Goal: Register for event/course

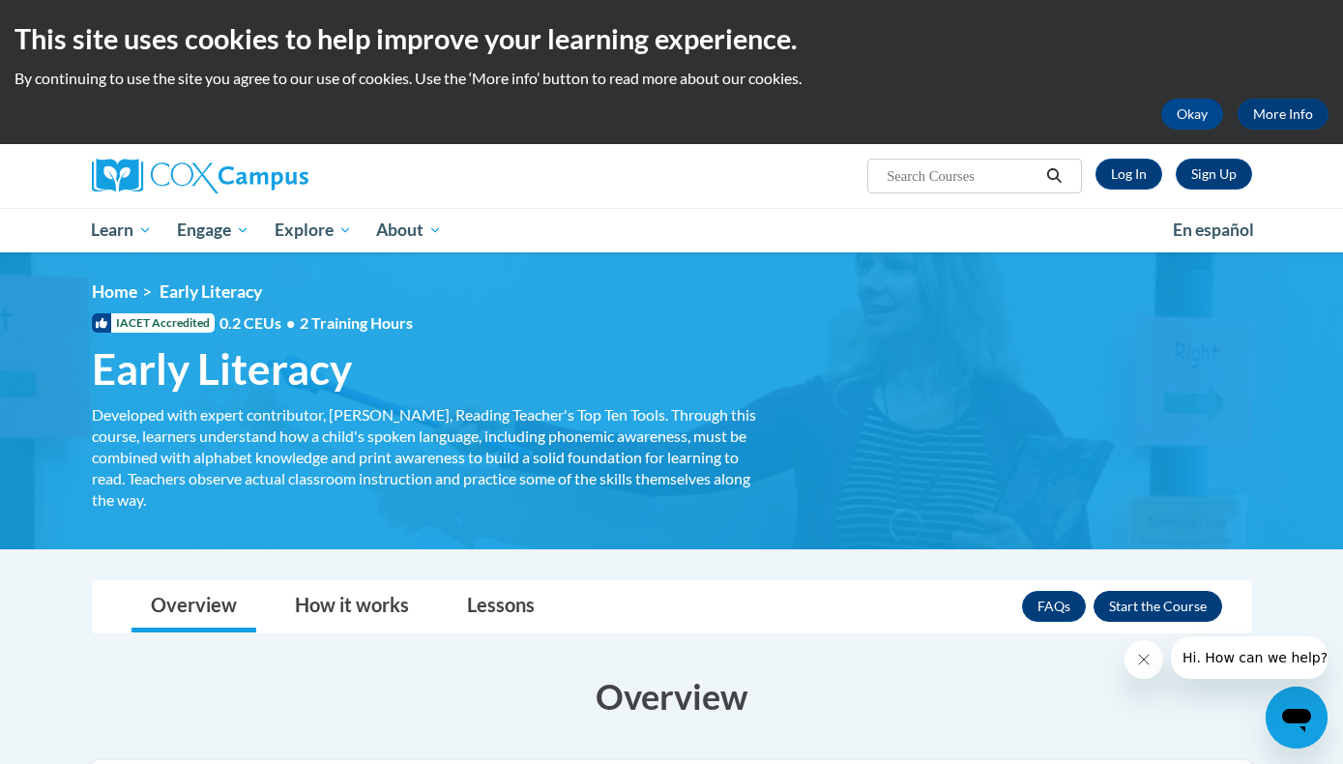
click at [1143, 604] on button "Enroll" at bounding box center [1157, 606] width 129 height 31
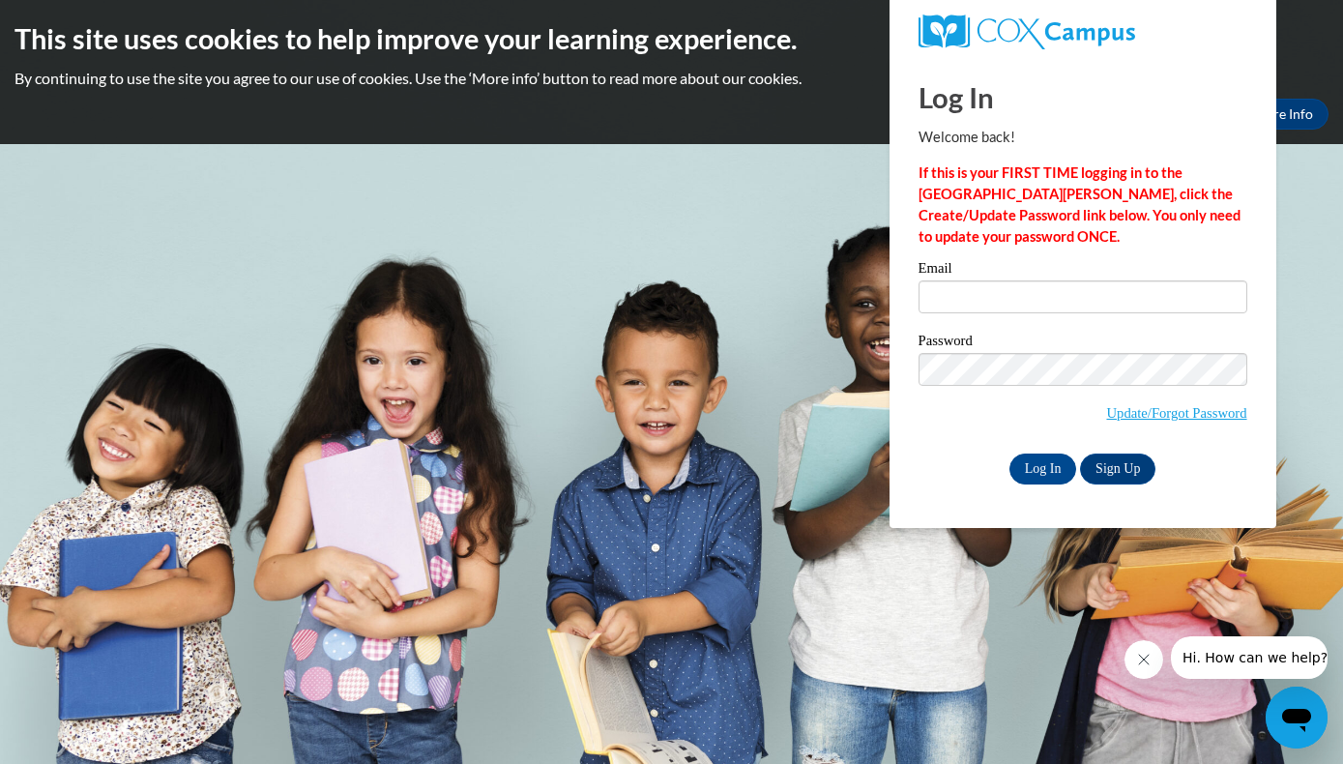
click at [1115, 233] on p "If this is your FIRST TIME logging in to the NEW Cox Campus, click the Create/U…" at bounding box center [1082, 204] width 329 height 85
click at [1121, 472] on link "Sign Up" at bounding box center [1117, 468] width 75 height 31
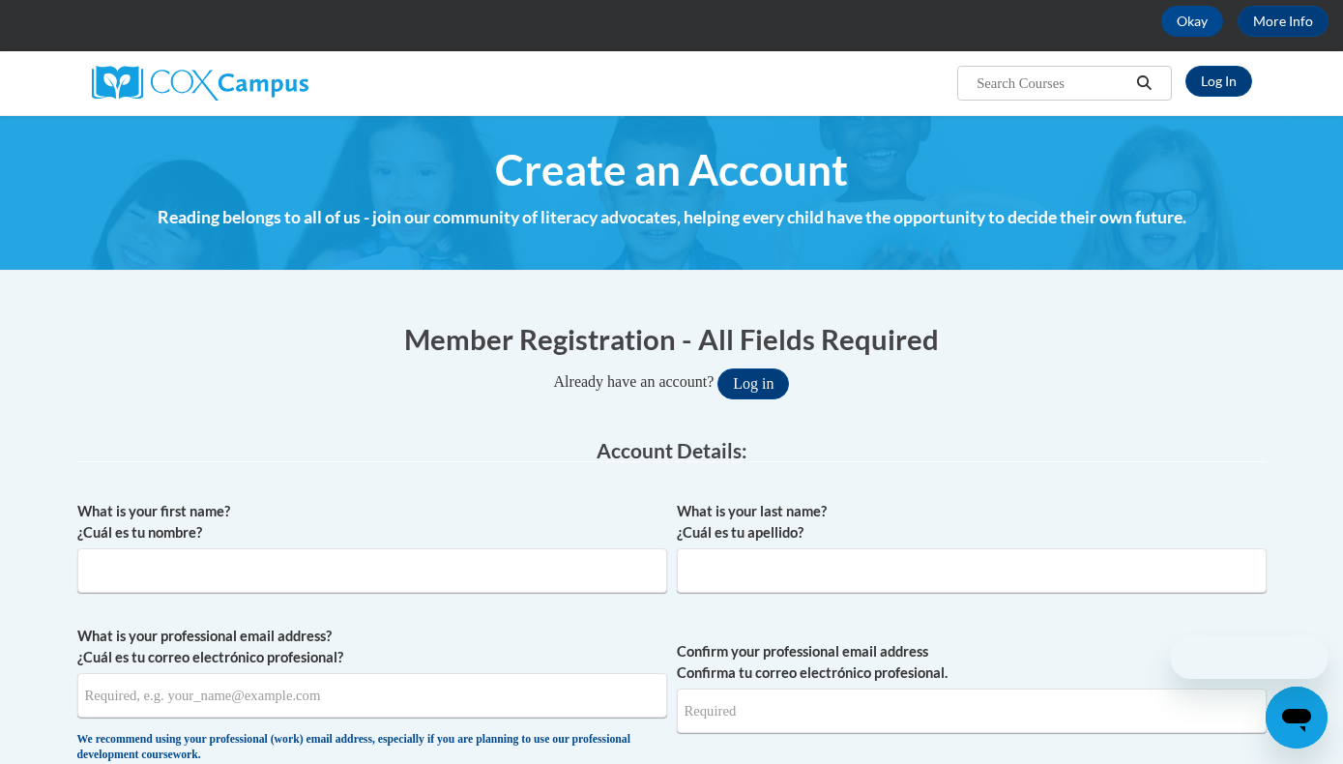
scroll to position [94, 0]
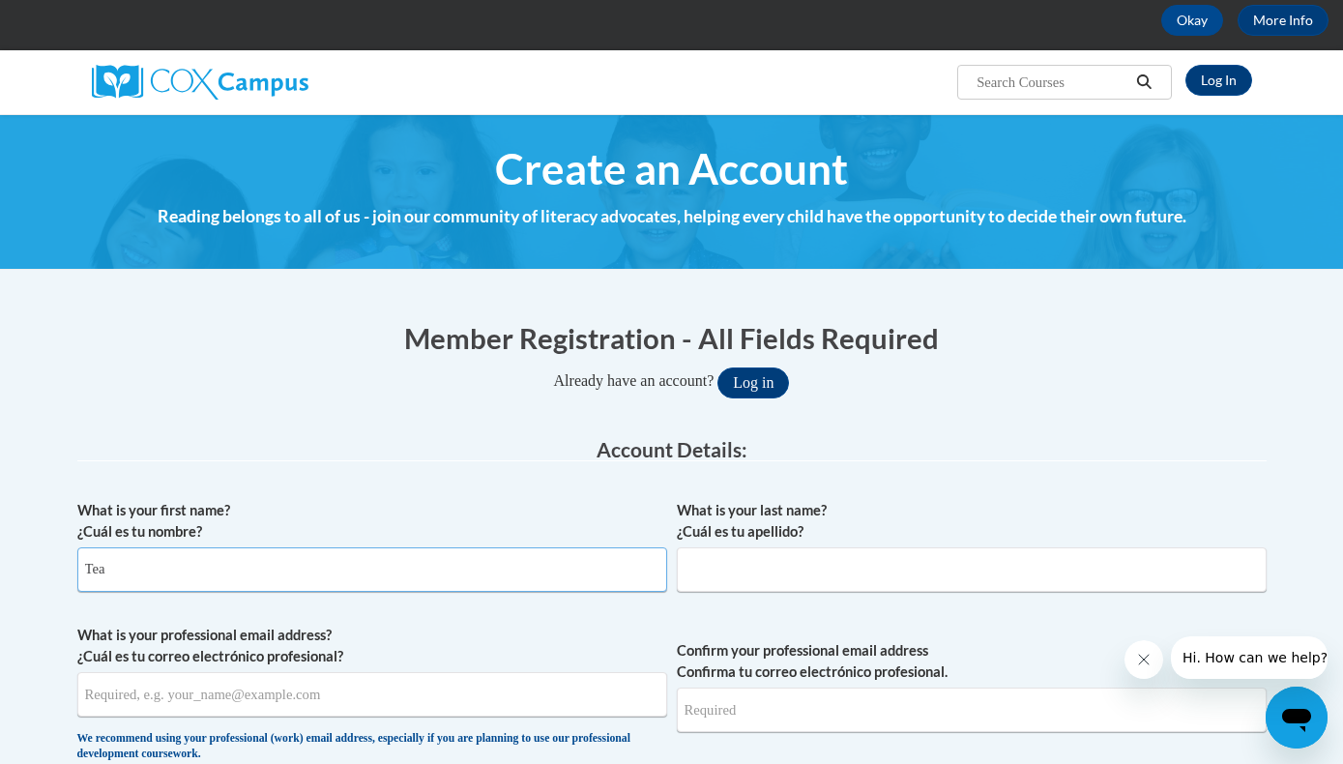
type input "Tea"
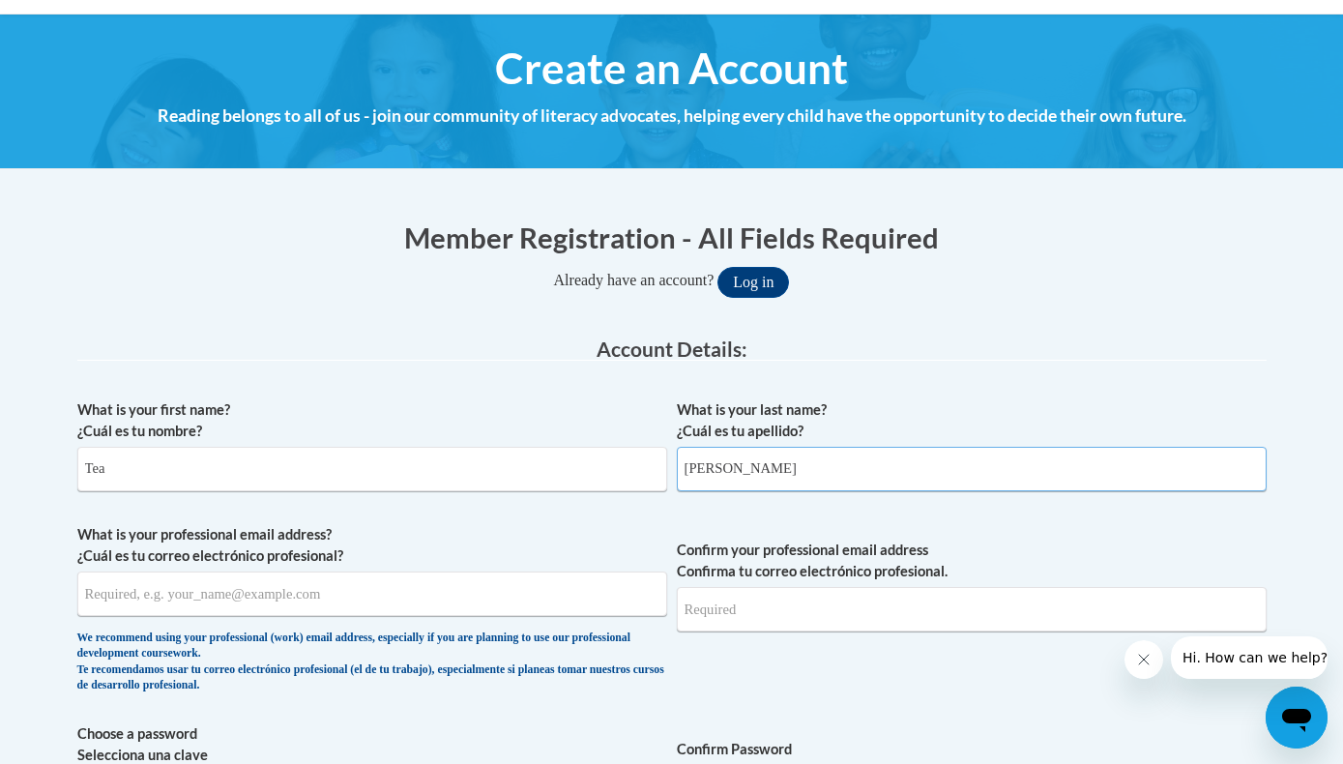
scroll to position [246, 0]
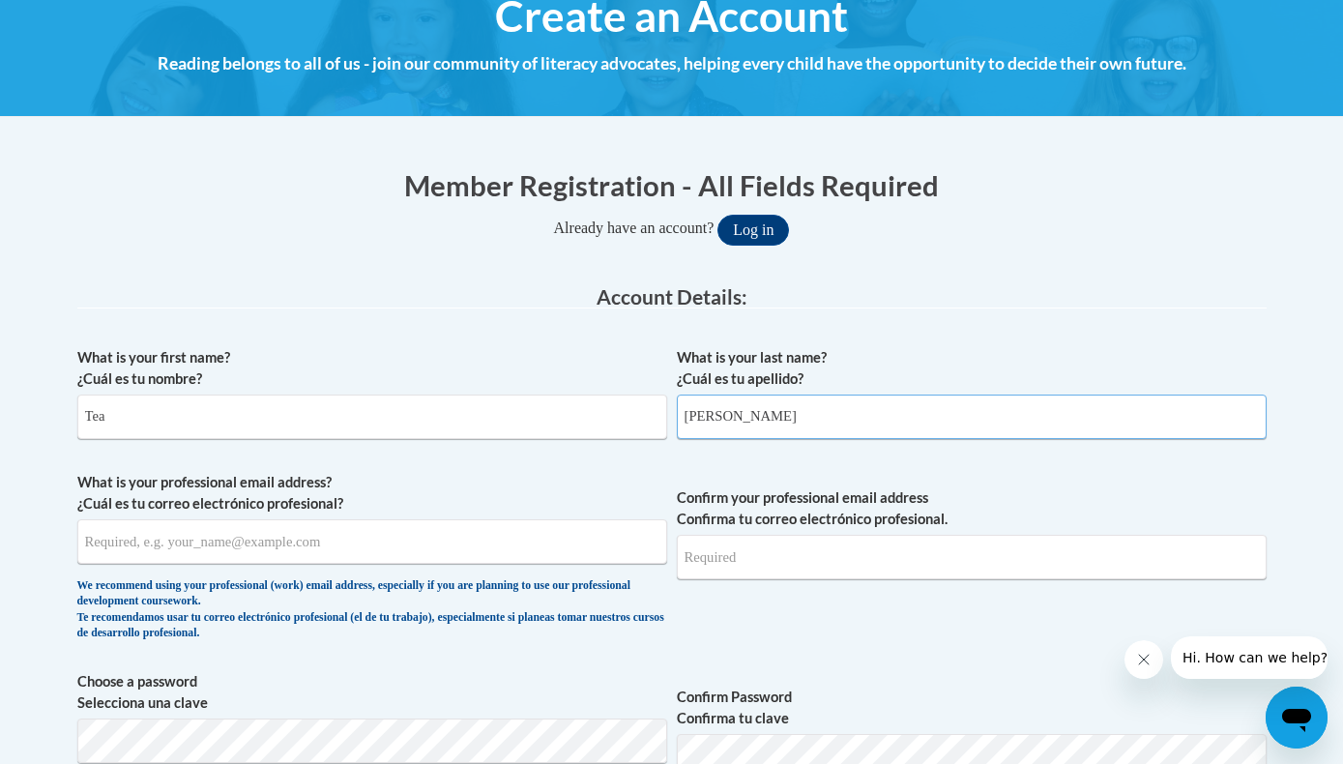
type input "Janeczek"
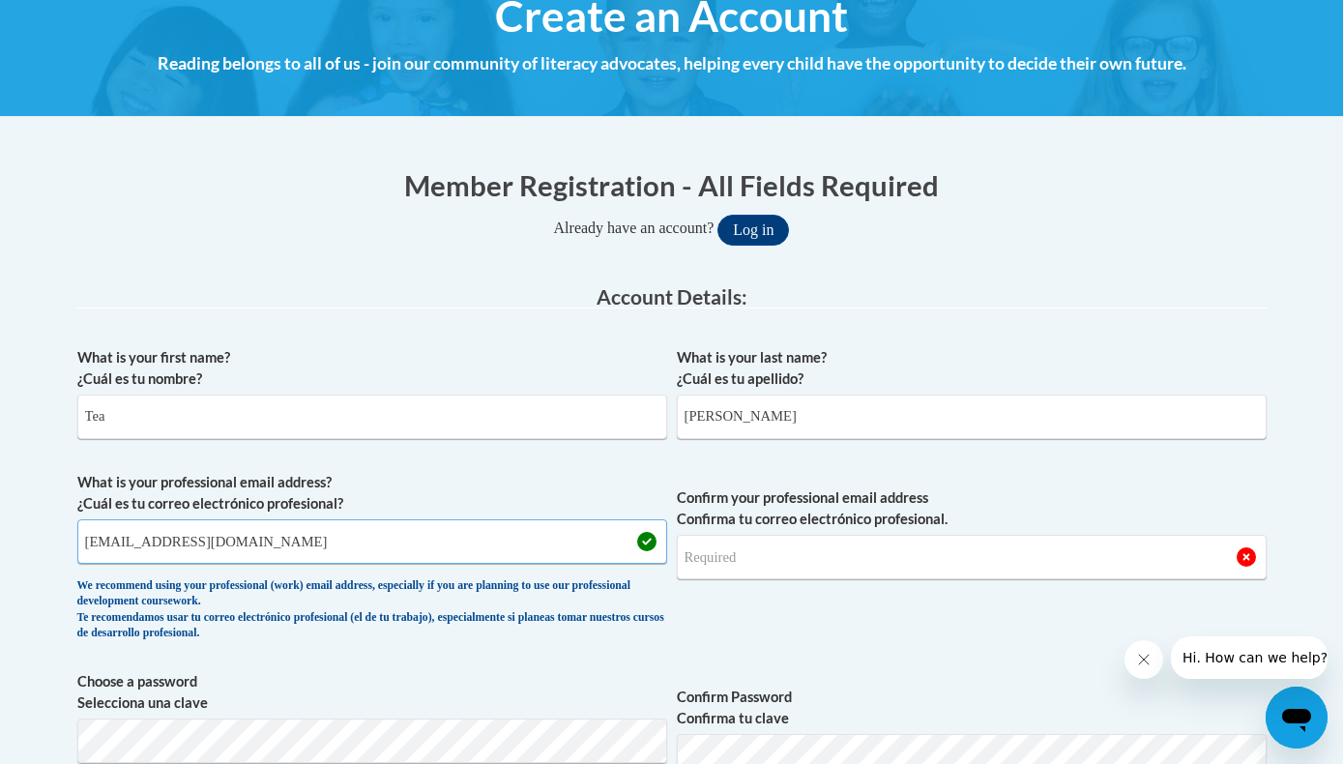
drag, startPoint x: 333, startPoint y: 551, endPoint x: 45, endPoint y: 543, distance: 288.2
type input "tjanecze@students.kennesaw.edu"
click at [788, 678] on span "Confirm Password Confirma tu clave" at bounding box center [972, 732] width 590 height 123
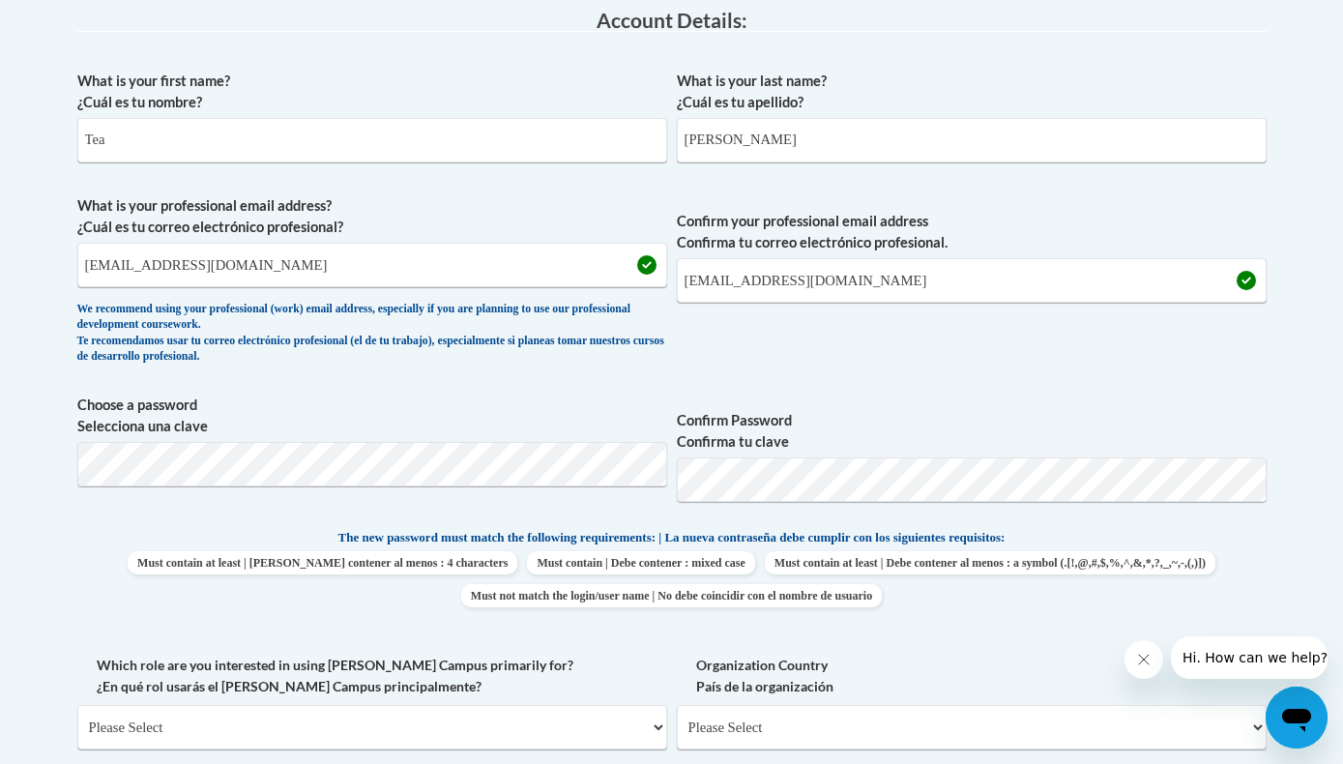
scroll to position [578, 0]
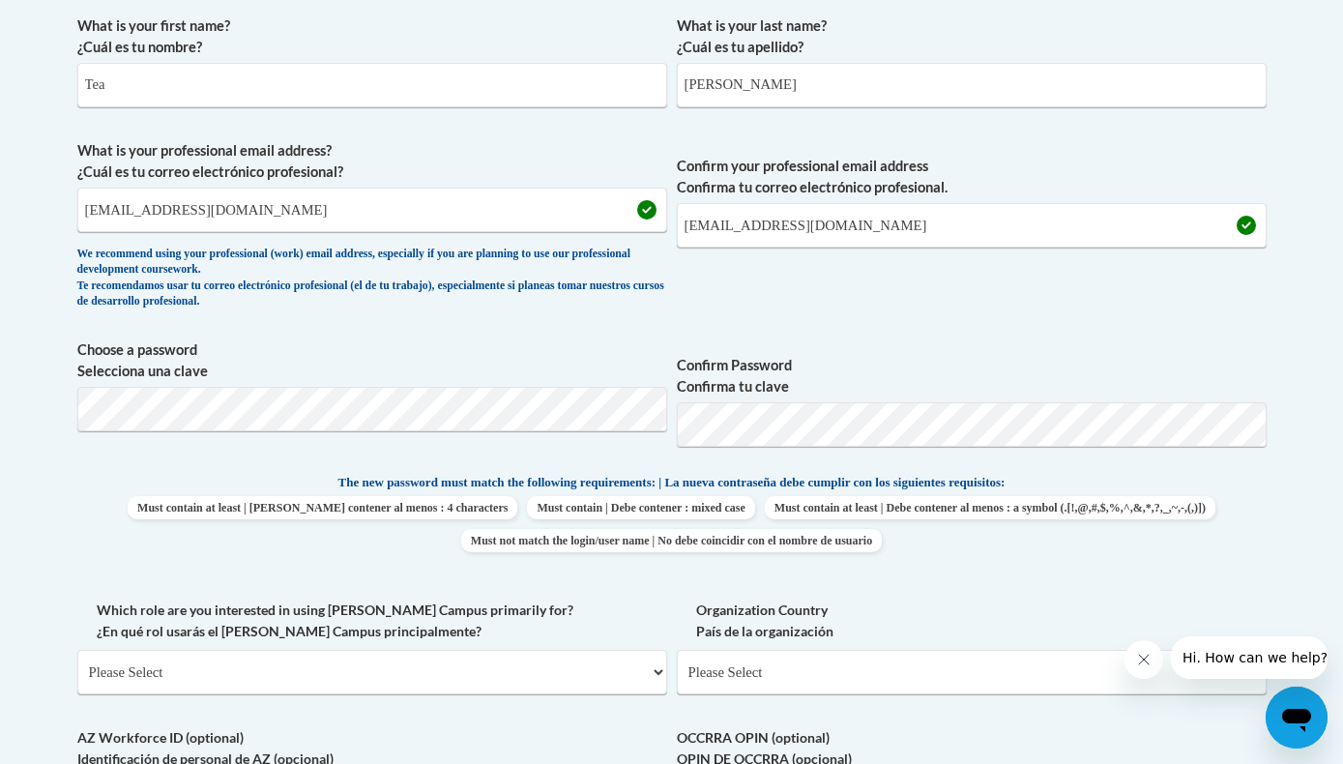
click at [463, 428] on span "Choose a password Selecciona una clave" at bounding box center [372, 400] width 590 height 123
click at [826, 277] on span "Confirm your professional email address Confirma tu correo electrónico profesio…" at bounding box center [972, 229] width 590 height 179
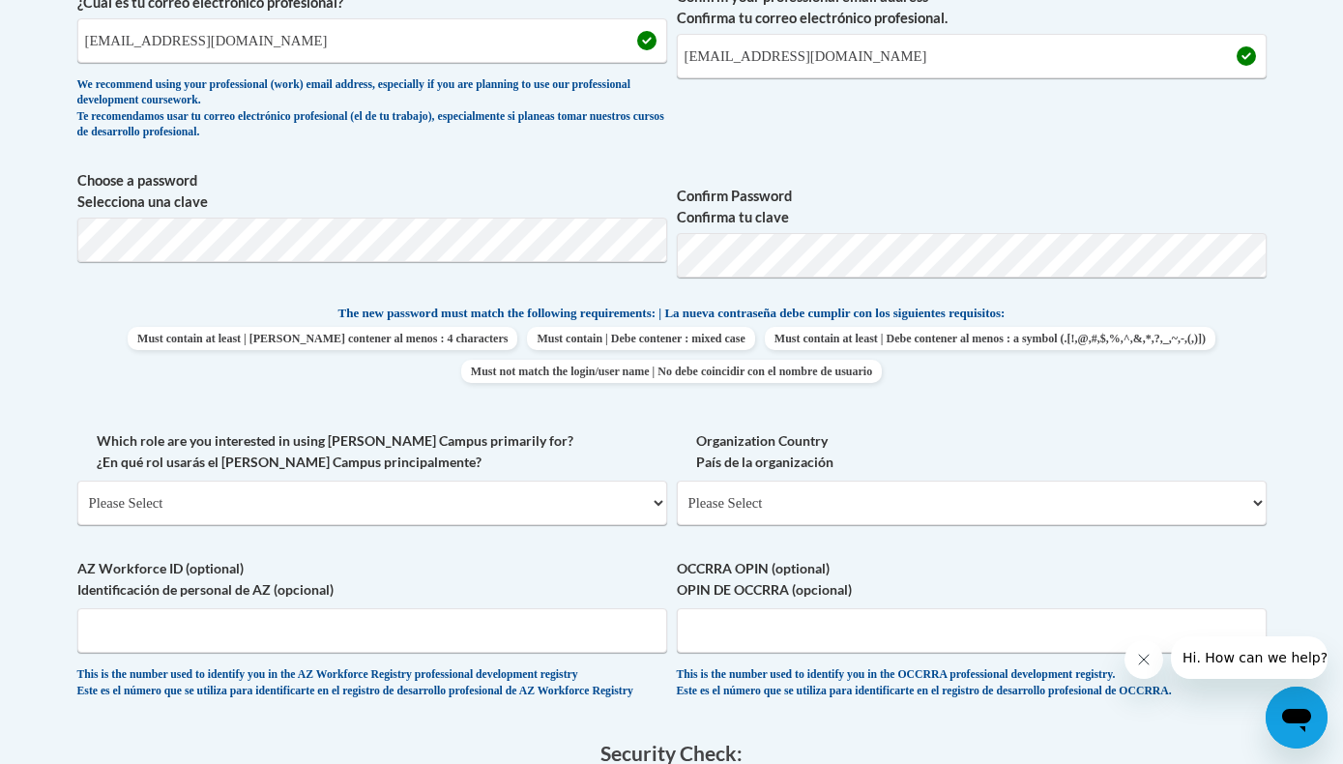
scroll to position [774, 0]
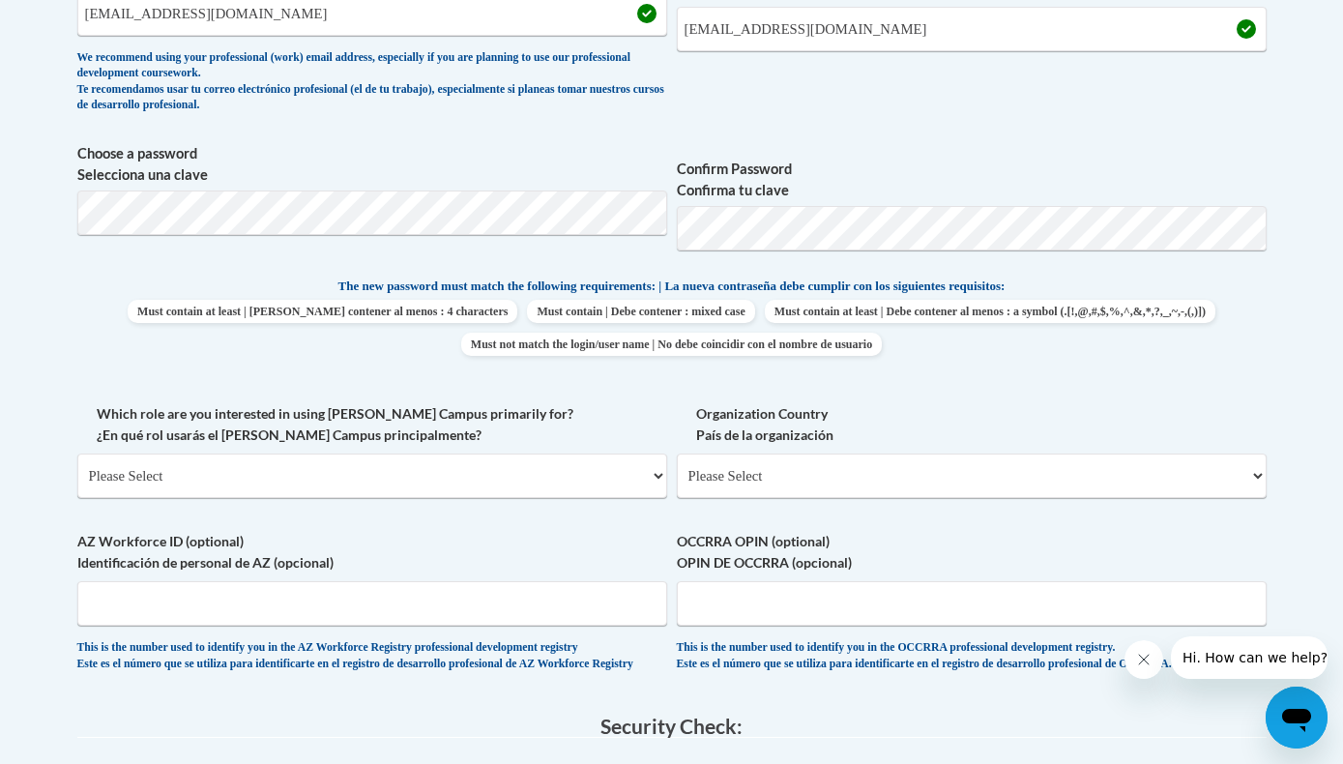
click at [558, 433] on label "Which role are you interested in using Cox Campus primarily for? ¿En qué rol us…" at bounding box center [372, 424] width 590 height 43
click at [558, 453] on select "Please Select College/University | Colegio/Universidad Community/Nonprofit Part…" at bounding box center [372, 475] width 590 height 44
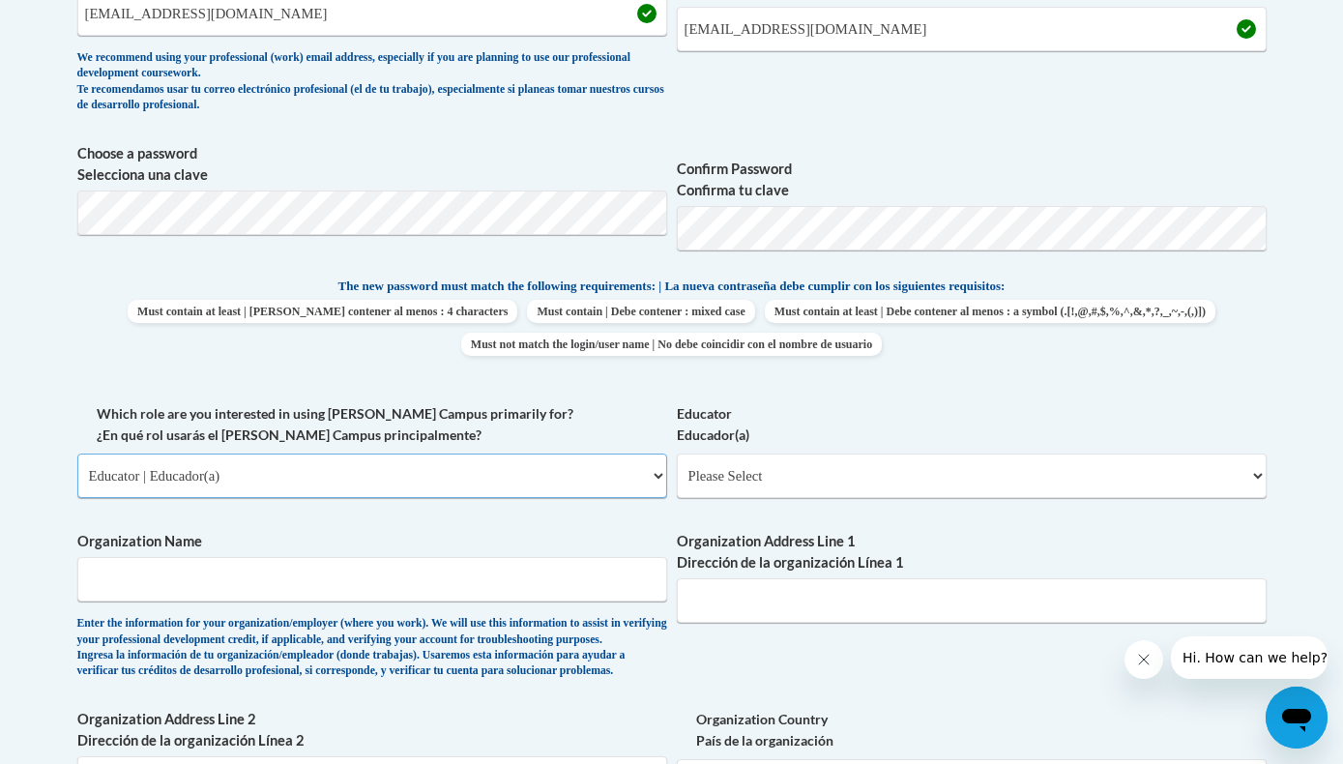
select select "5a18ea06-2b54-4451-96f2-d152daf9eac5"
select select "99b32b07-cffc-426c-8bf6-0cd77760d84b"
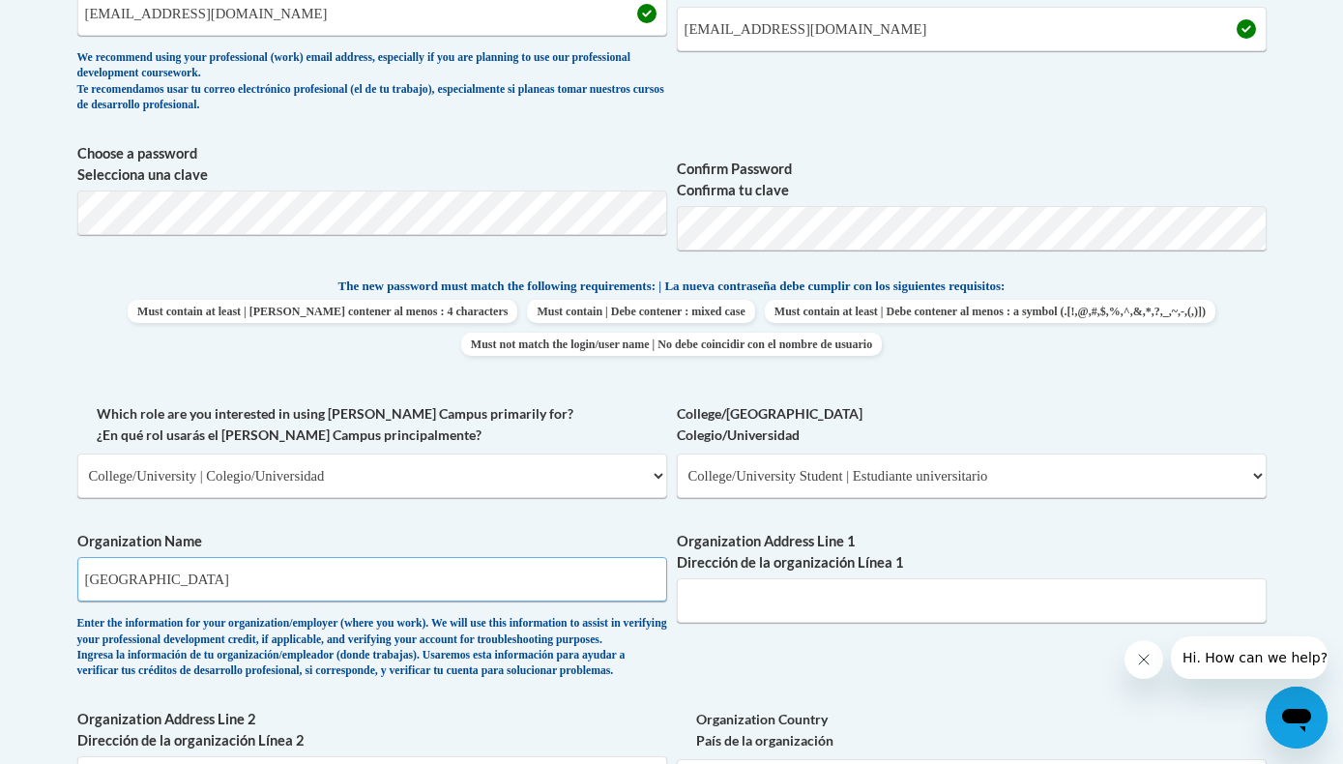
click at [221, 563] on input "Kennesaw State Univirsty" at bounding box center [372, 579] width 590 height 44
drag, startPoint x: 252, startPoint y: 556, endPoint x: 217, endPoint y: 554, distance: 34.9
click at [217, 557] on input "Kennesaw State Univirsty" at bounding box center [372, 579] width 590 height 44
click at [272, 563] on input "Kennesaw State Univirsty" at bounding box center [372, 579] width 590 height 44
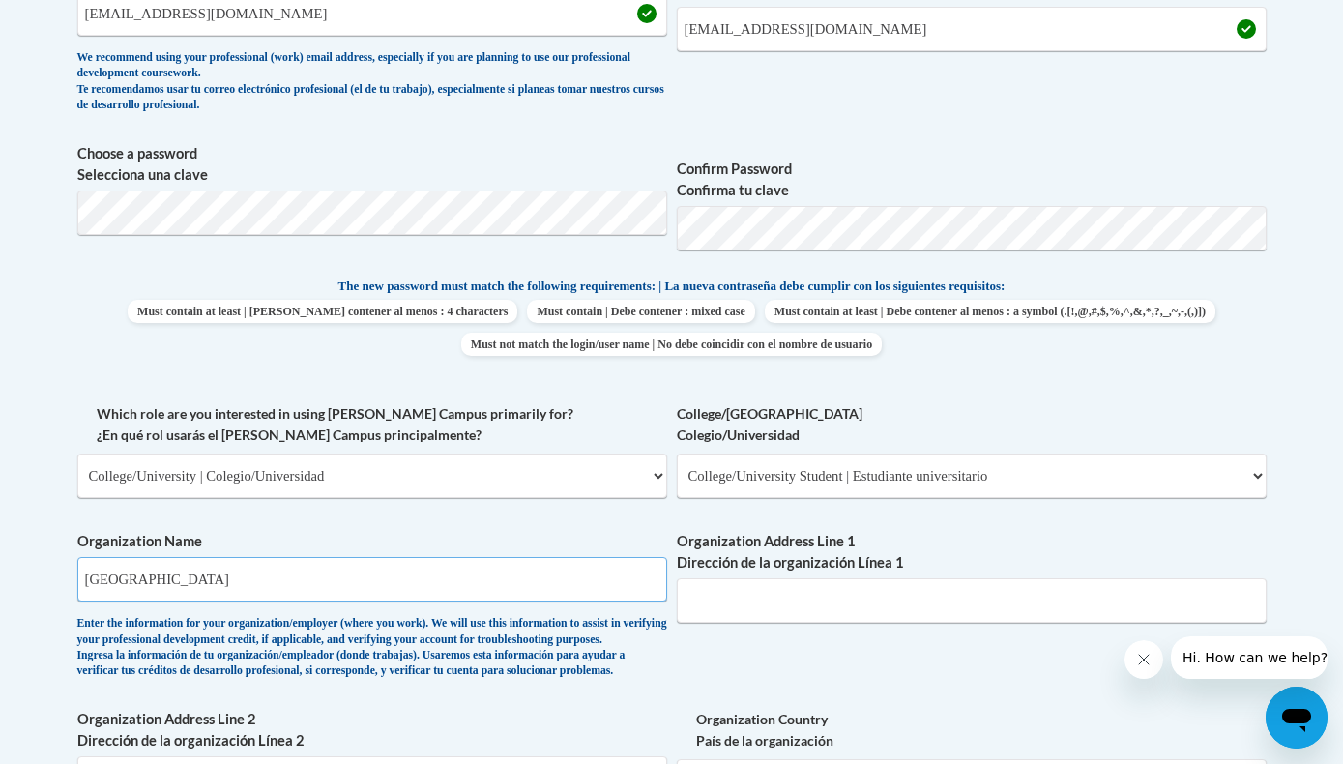
type input "Kennesaw State University"
click at [380, 531] on label "Organization Name" at bounding box center [372, 541] width 590 height 21
click at [380, 557] on input "Kennesaw State University" at bounding box center [372, 579] width 590 height 44
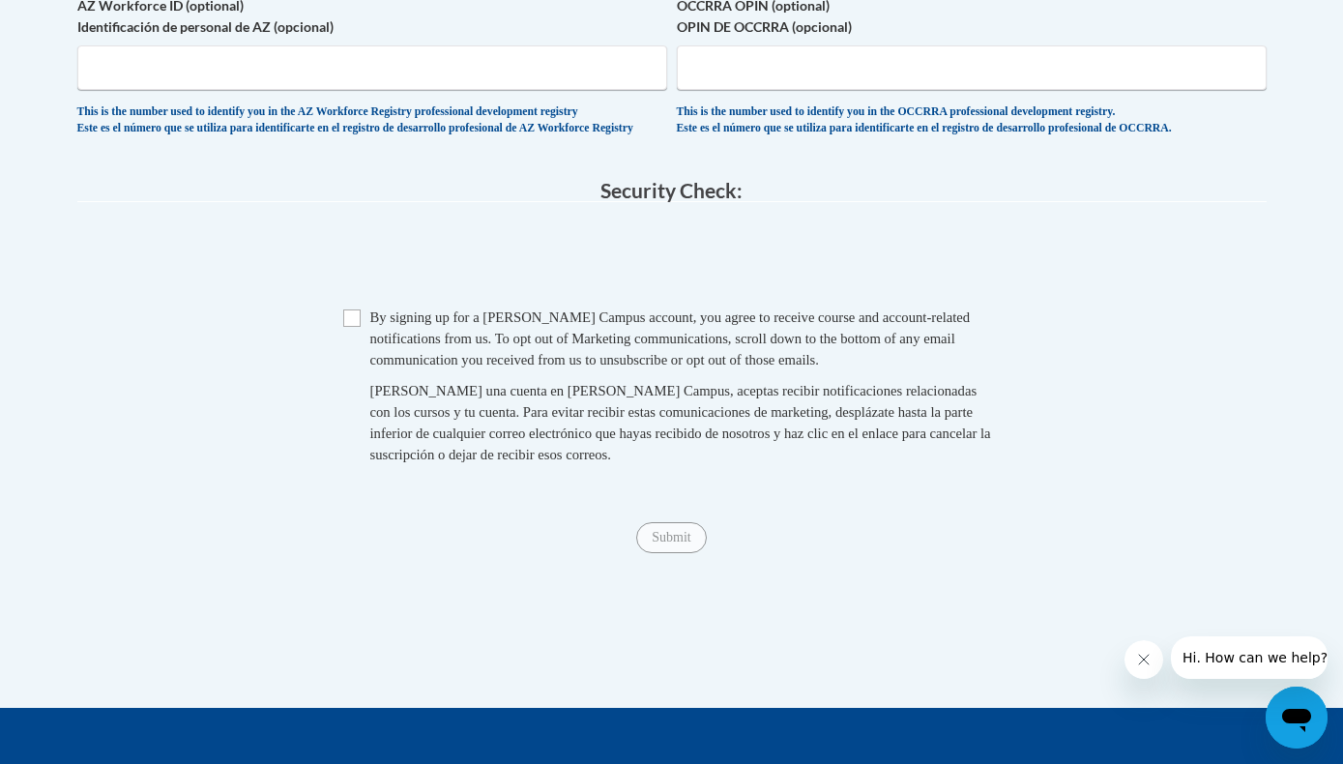
scroll to position [1492, 0]
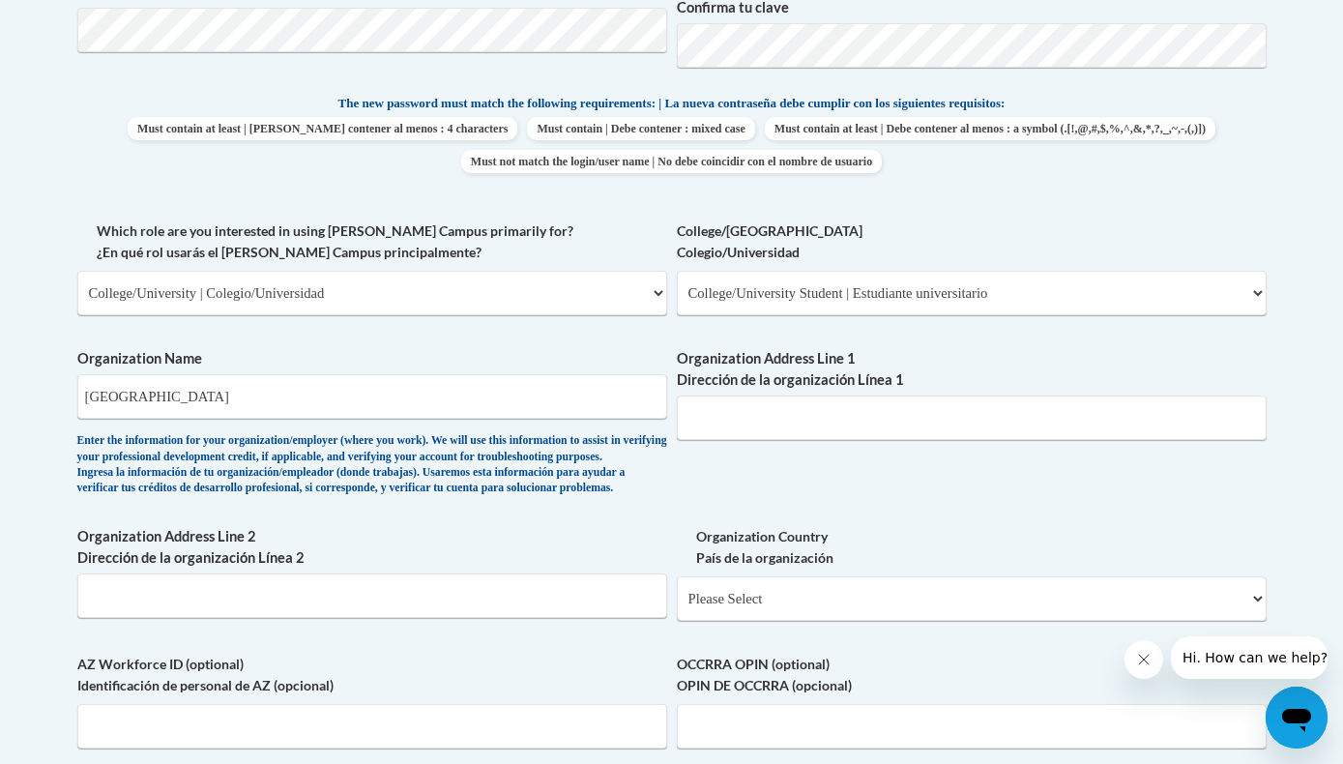
click at [349, 471] on div "Member Registration - All Fields Required Already have an account? Log in Prefe…" at bounding box center [671, 333] width 1189 height 1756
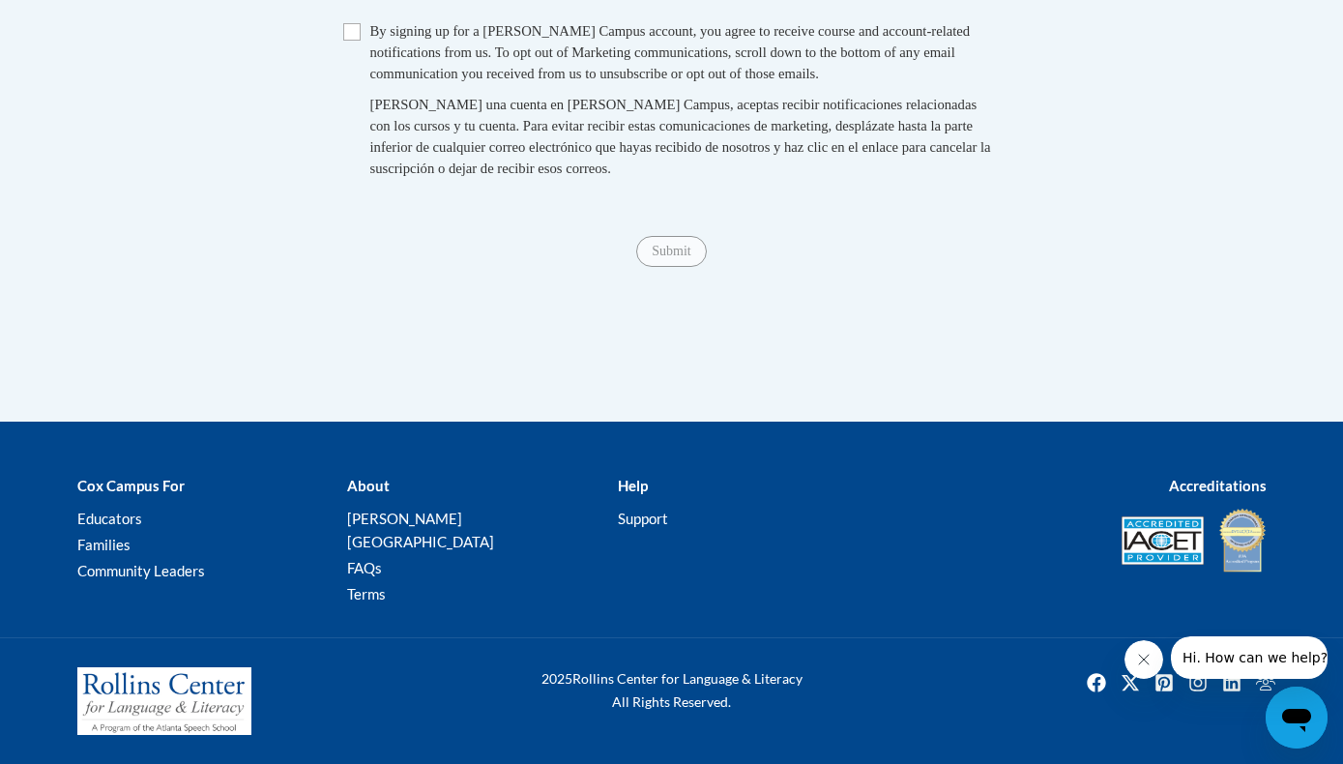
scroll to position [1904, 0]
click at [358, 41] on input "Checkbox" at bounding box center [351, 31] width 17 height 17
checkbox input "true"
click at [671, 262] on input "Submit" at bounding box center [671, 251] width 70 height 31
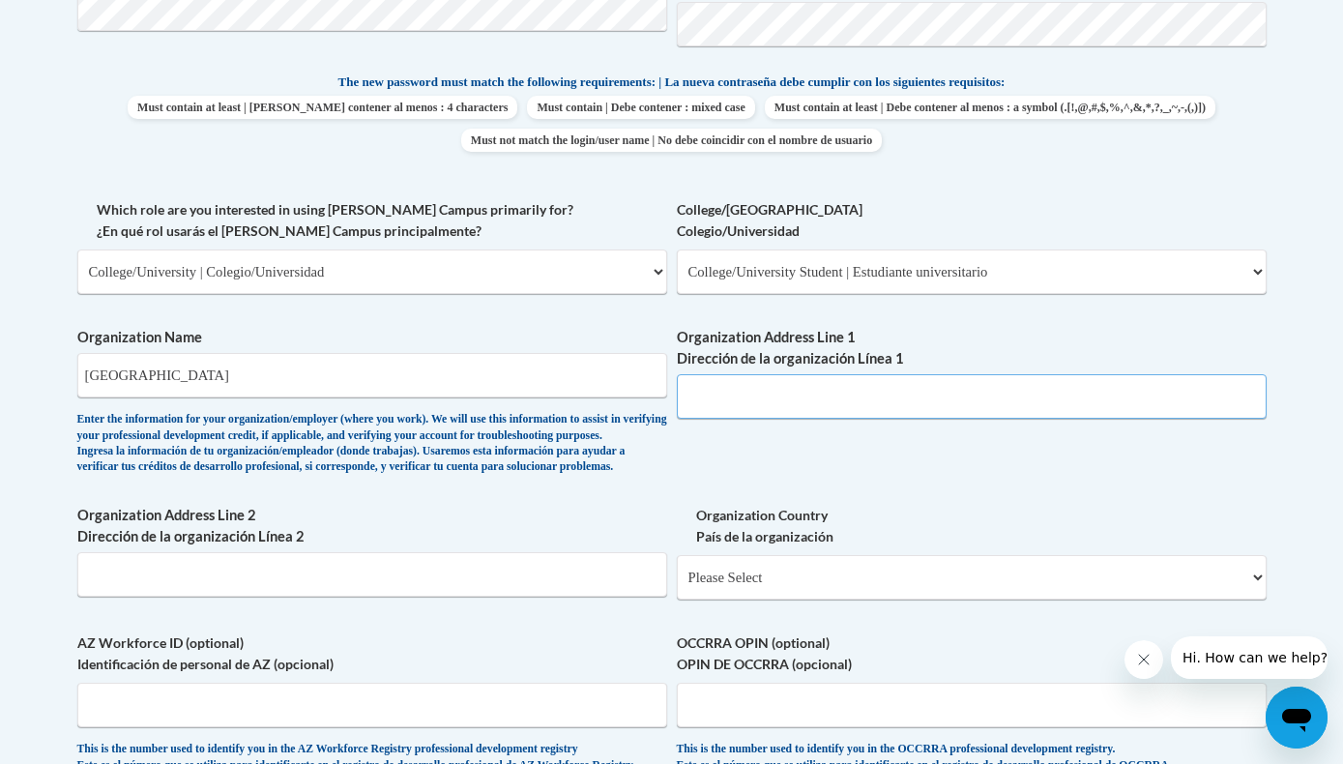
paste input "1000 Chastain Rd NW, Kennesaw, GA 30144"
type input "1000 Chastain Rd NW, Kennesaw, GA 30144"
click at [873, 466] on div "What is your first name? ¿Cuál es tu nombre? Tea What is your last name? ¿Cuál …" at bounding box center [671, 199] width 1189 height 1187
click at [924, 402] on input "1000 Chastain Rd NW, Kennesaw, GA 30144" at bounding box center [972, 396] width 590 height 44
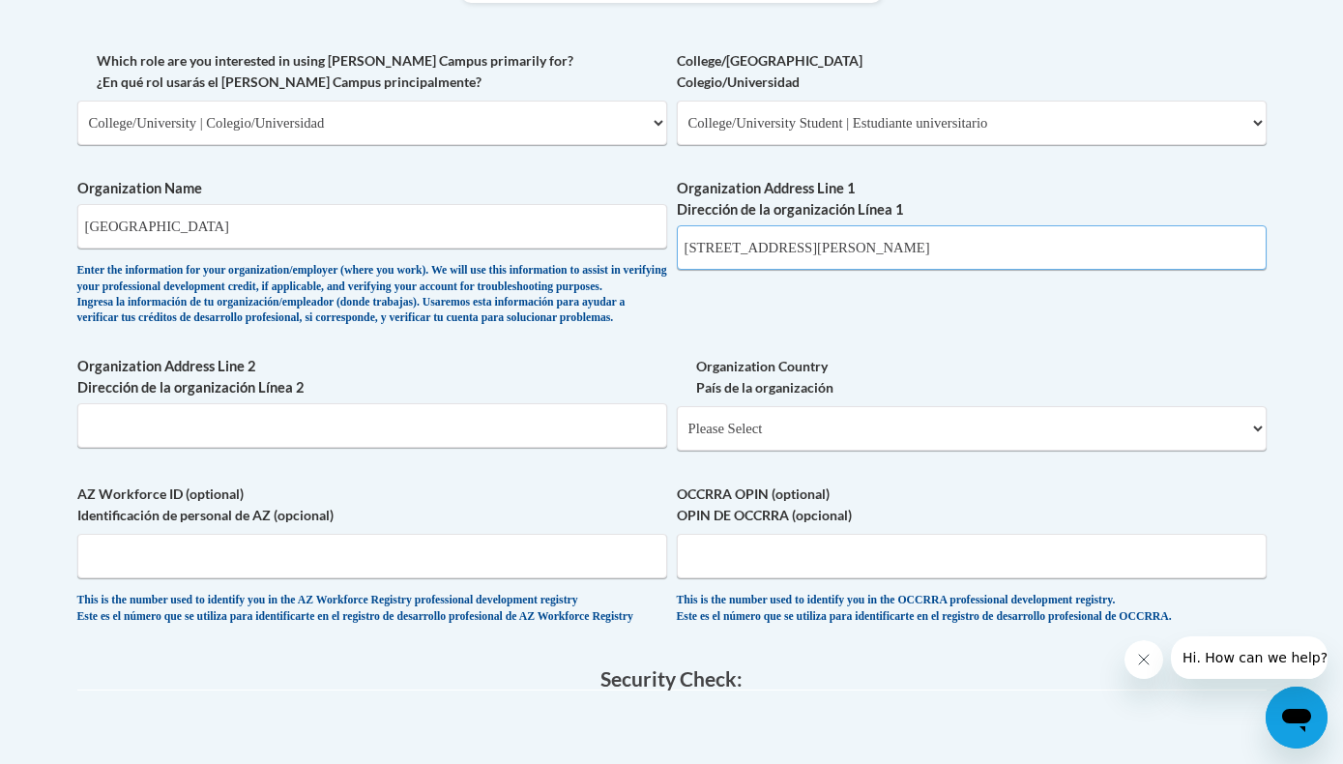
scroll to position [1142, 0]
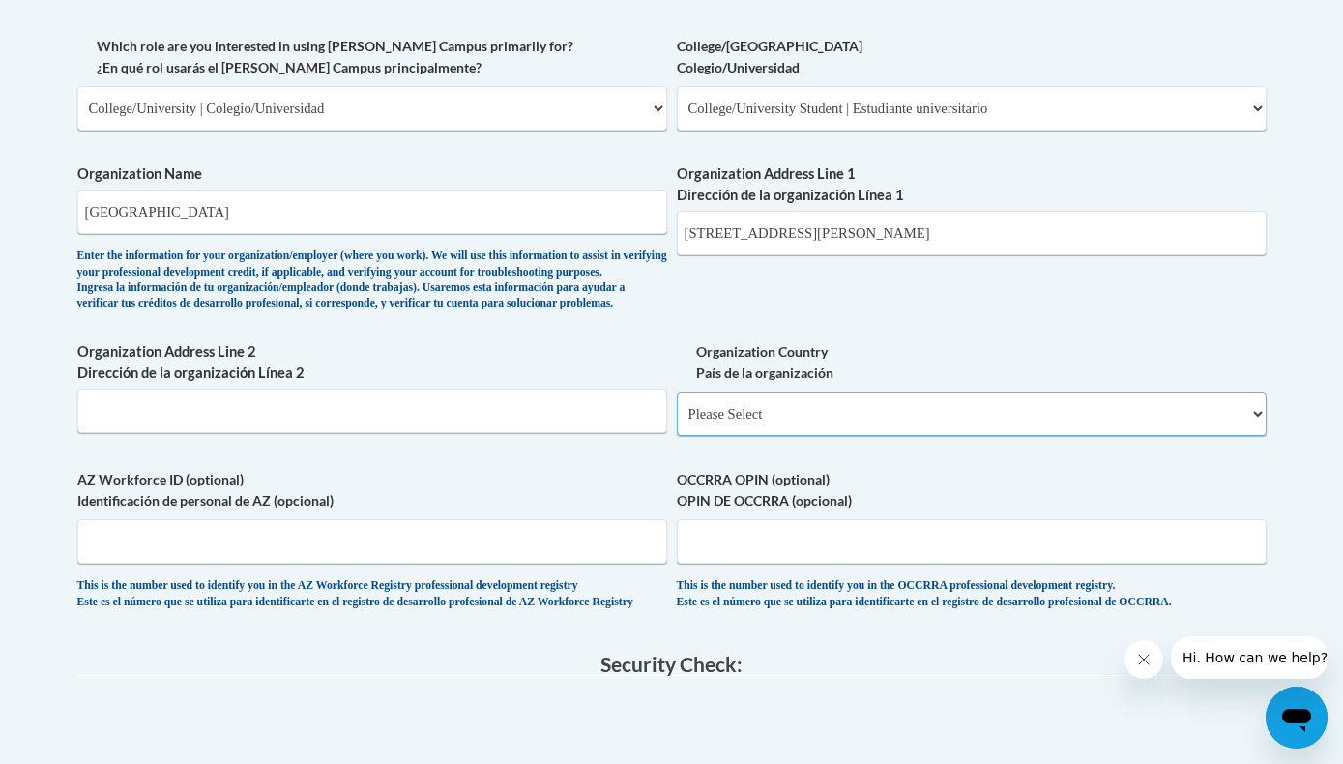
select select "ad49bcad-a171-4b2e-b99c-48b446064914"
select select
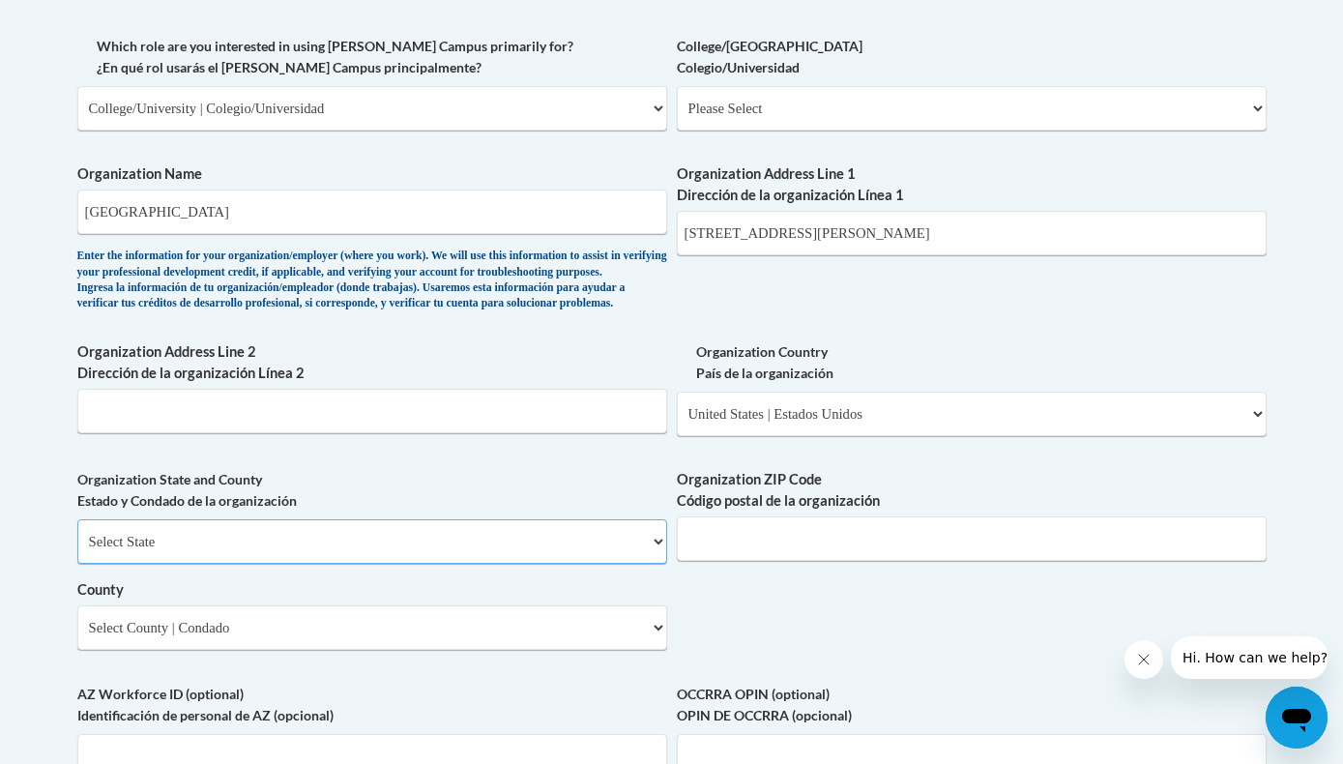
select select "Georgia"
drag, startPoint x: 975, startPoint y: 228, endPoint x: 824, endPoint y: 218, distance: 152.1
click at [824, 218] on input "1000 Chastain Rd NW, Kennesaw, GA 30144" at bounding box center [972, 233] width 590 height 44
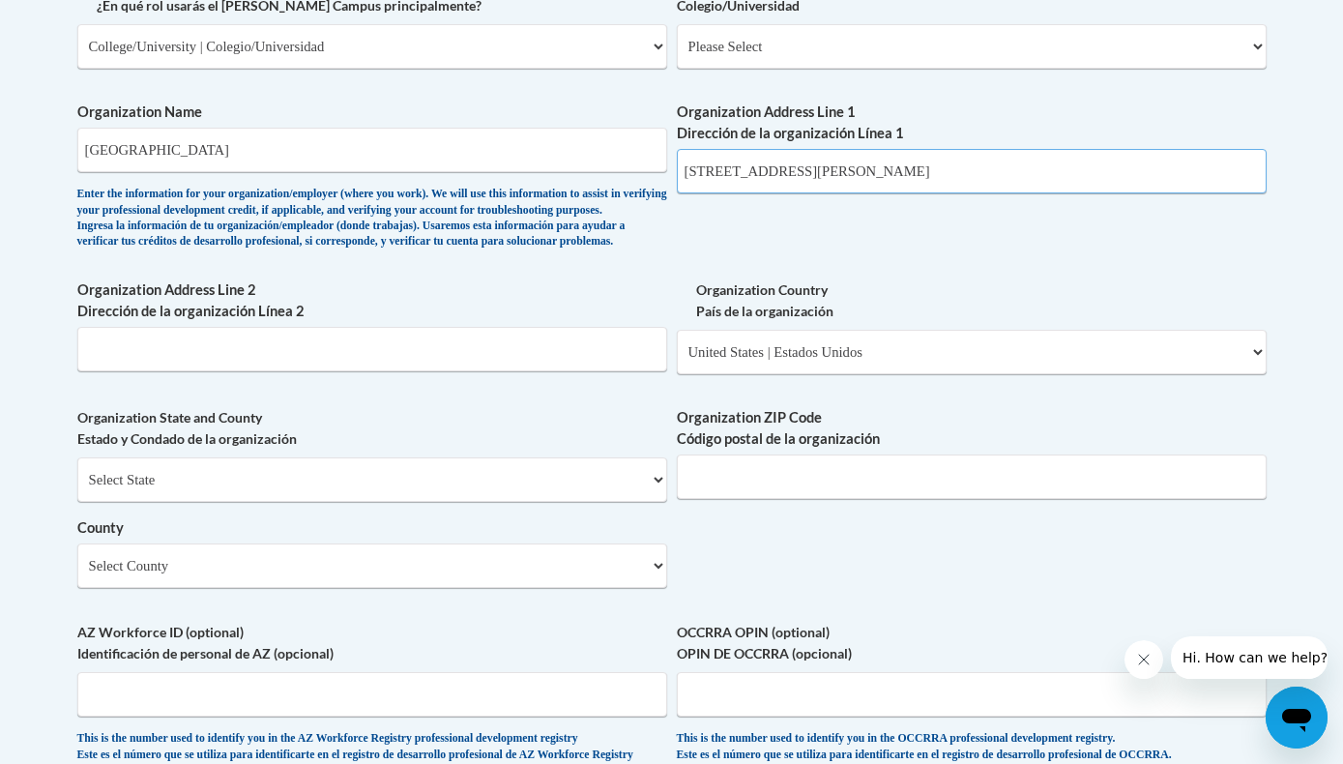
scroll to position [1215, 0]
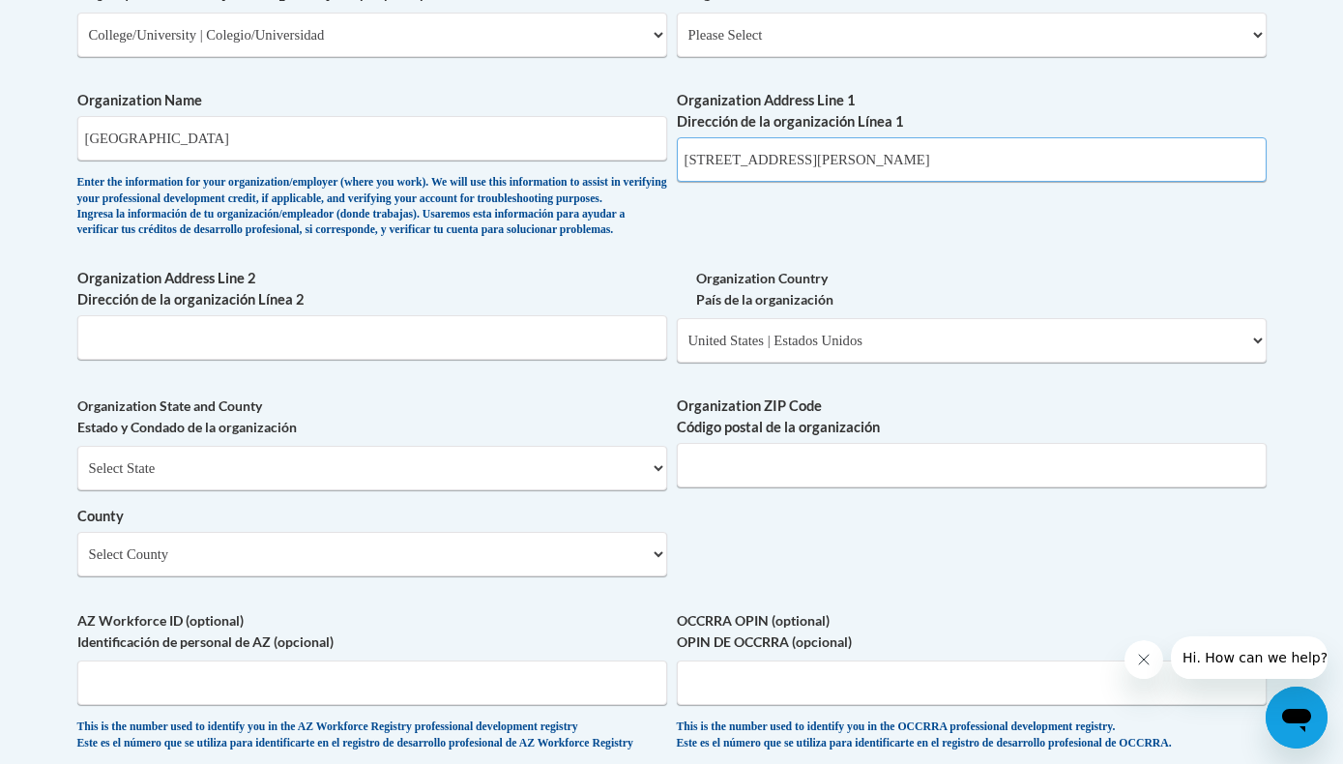
paste input "1000 Chastain Rd NW, Kennesaw, GA 30144"
type input "1000 Chastain Rd NW"
type input "30144"
click at [871, 588] on div "What is your first name? ¿Cuál es tu nombre? Tea What is your last name? ¿Cuál …" at bounding box center [671, 70] width 1189 height 1402
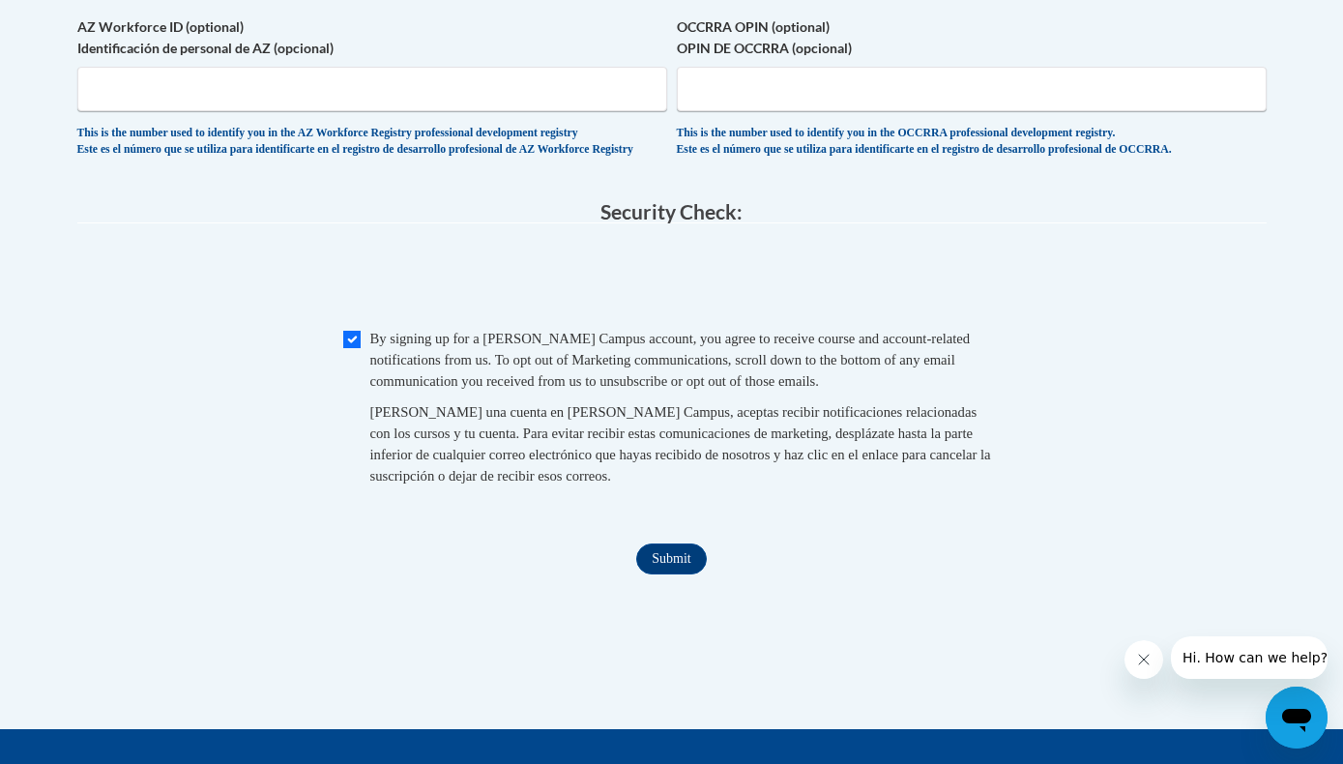
scroll to position [1876, 0]
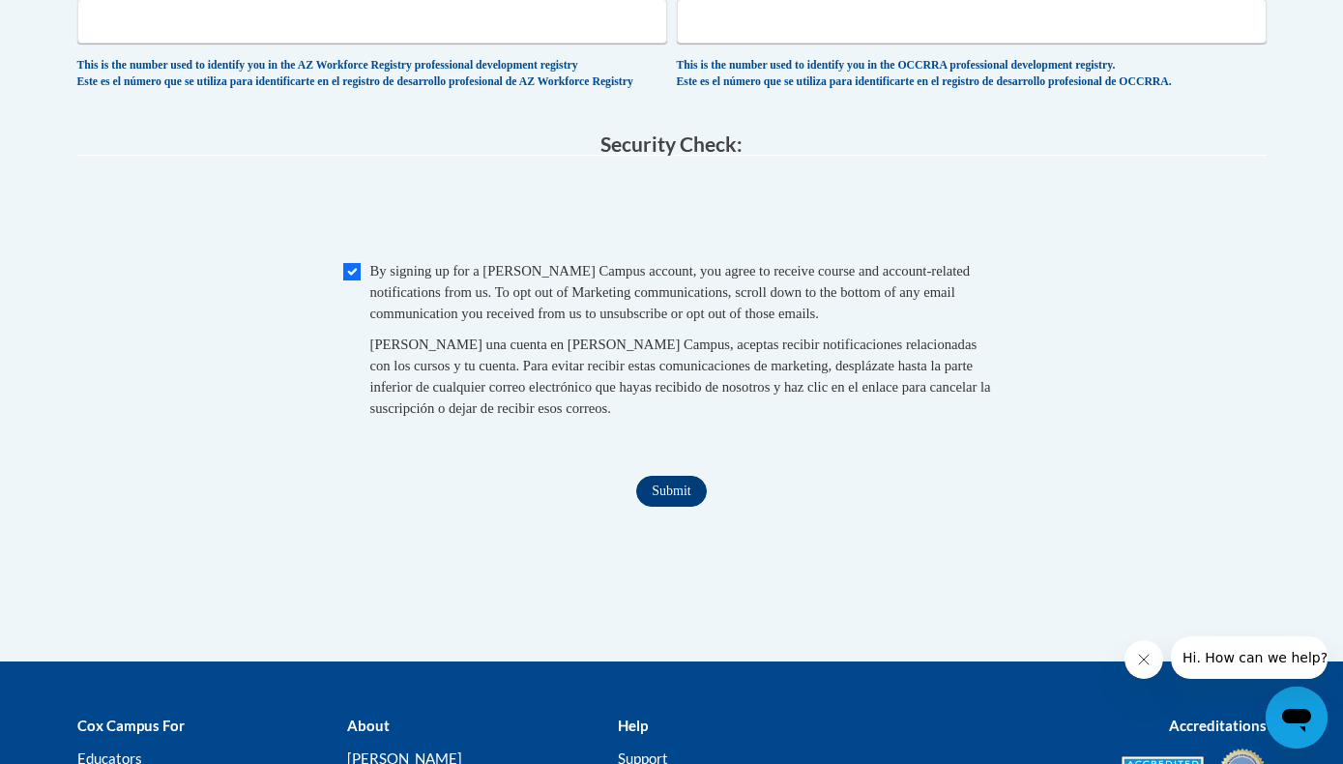
click at [652, 503] on input "Submit" at bounding box center [671, 491] width 70 height 31
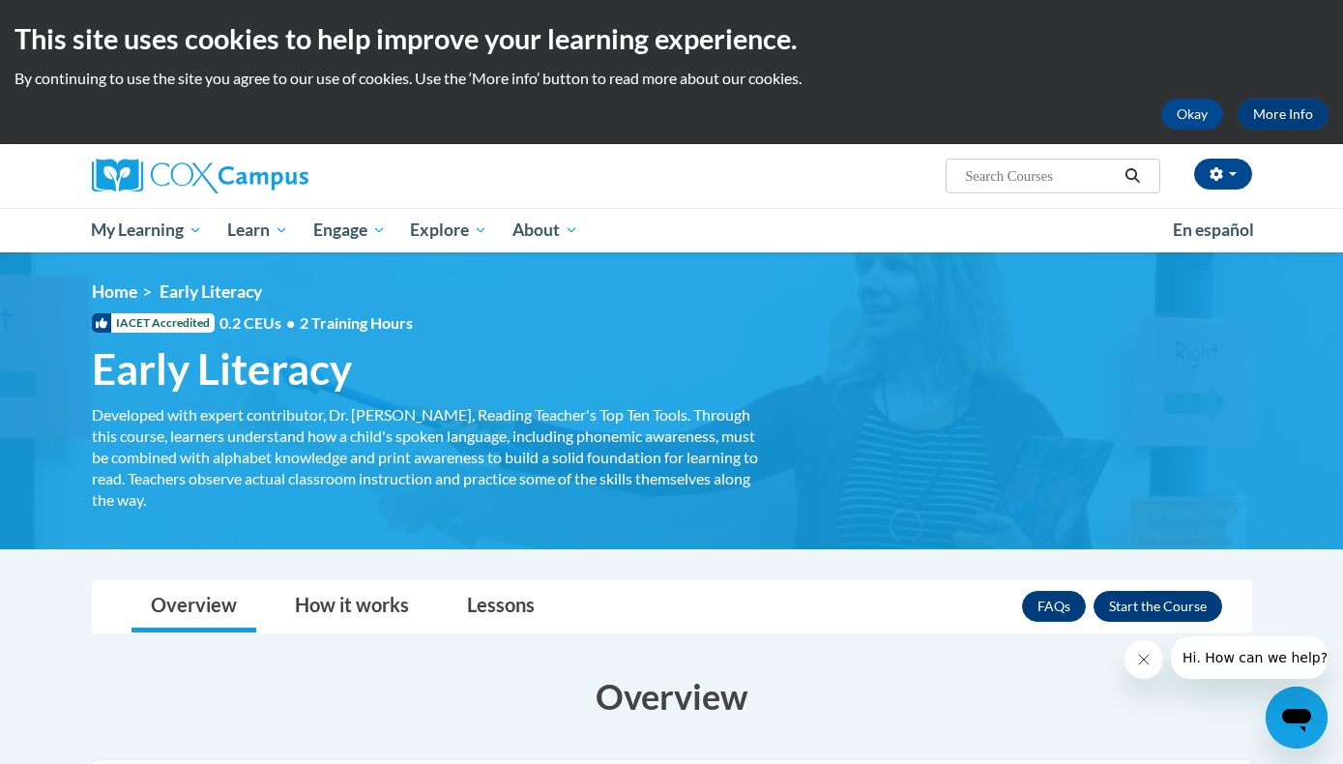
click at [1153, 614] on button "Enroll" at bounding box center [1157, 606] width 129 height 31
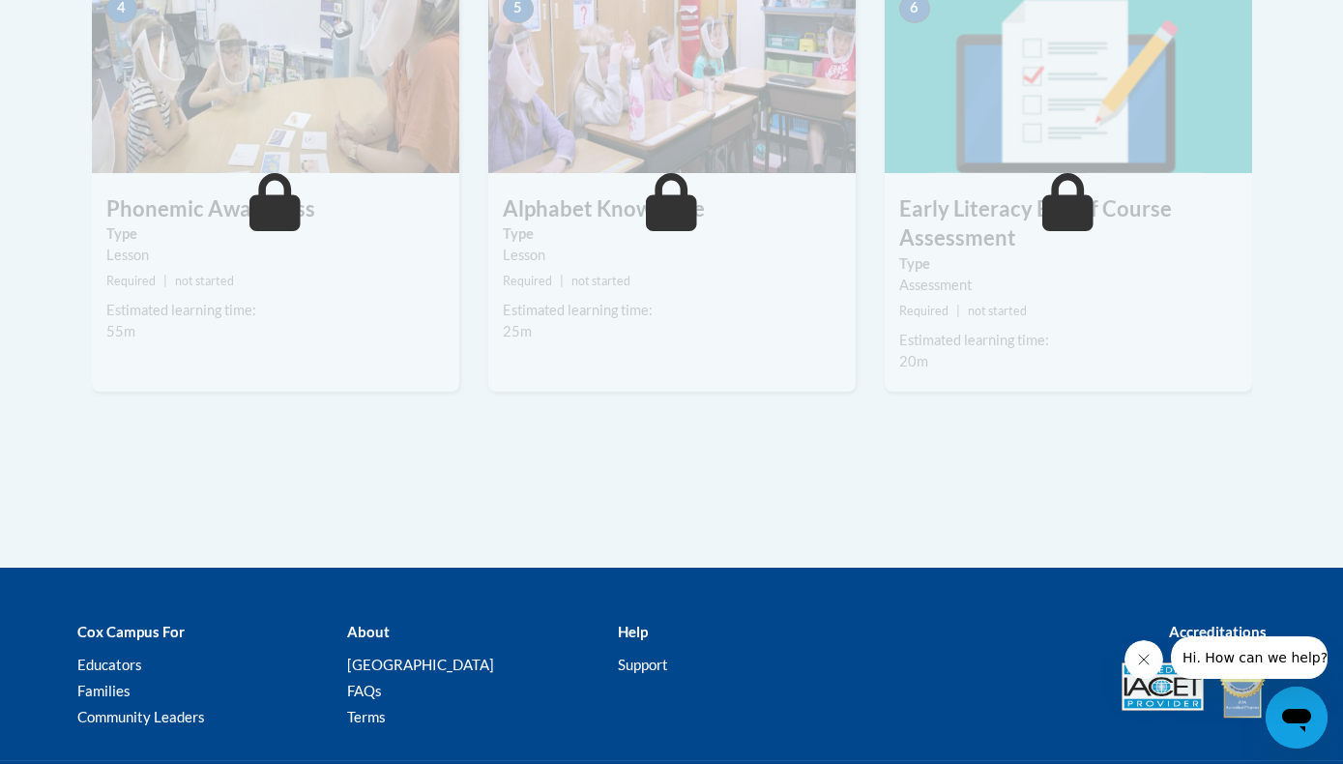
scroll to position [761, 0]
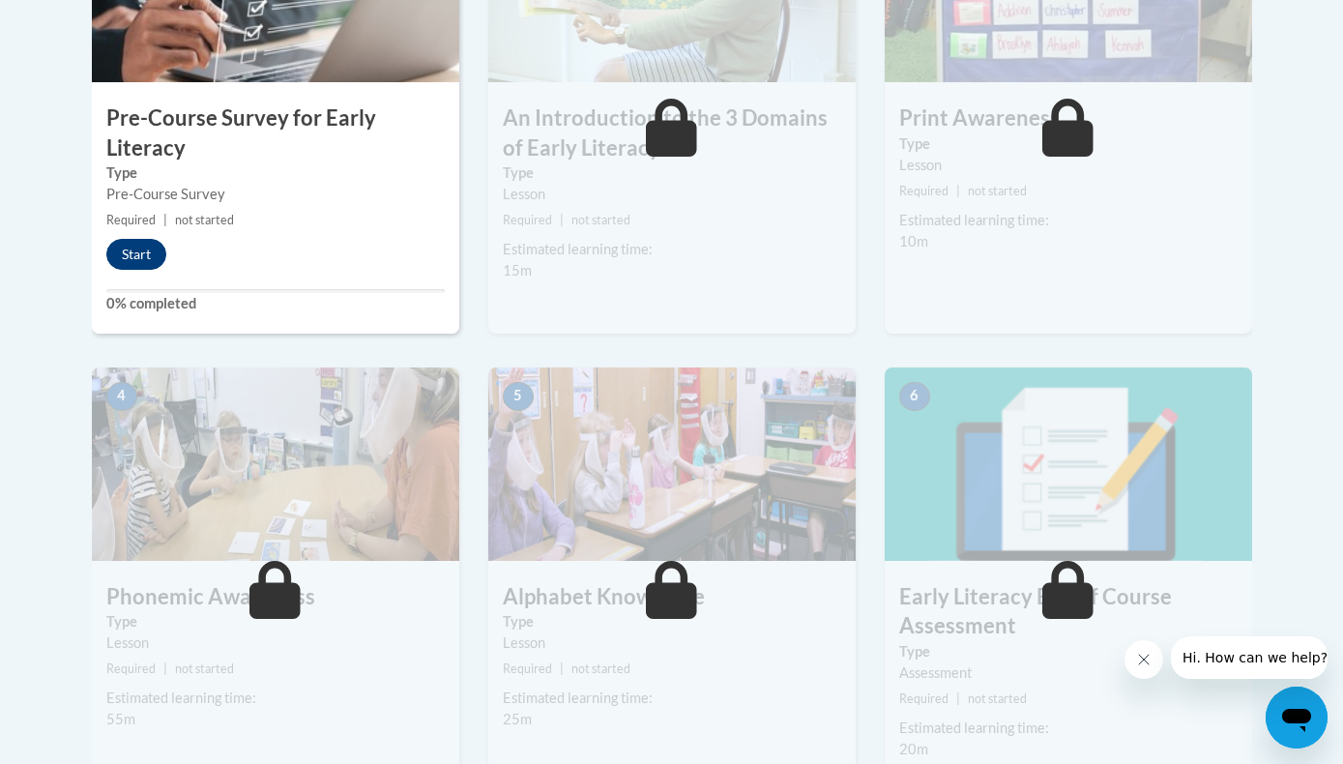
click at [139, 251] on button "Start" at bounding box center [136, 254] width 60 height 31
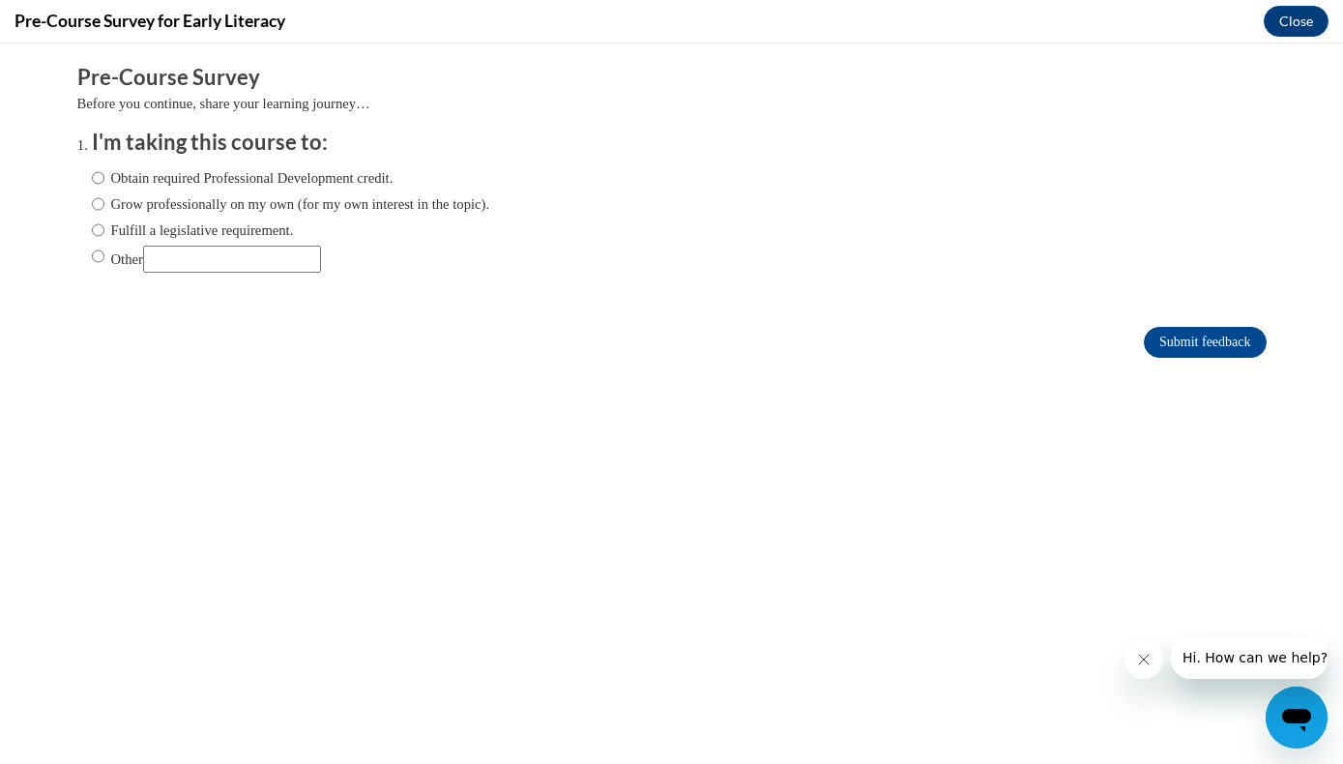
scroll to position [0, 0]
click at [97, 256] on input "Other" at bounding box center [98, 256] width 13 height 21
radio input "true"
click at [197, 256] on input "Other" at bounding box center [232, 259] width 178 height 27
type input "G"
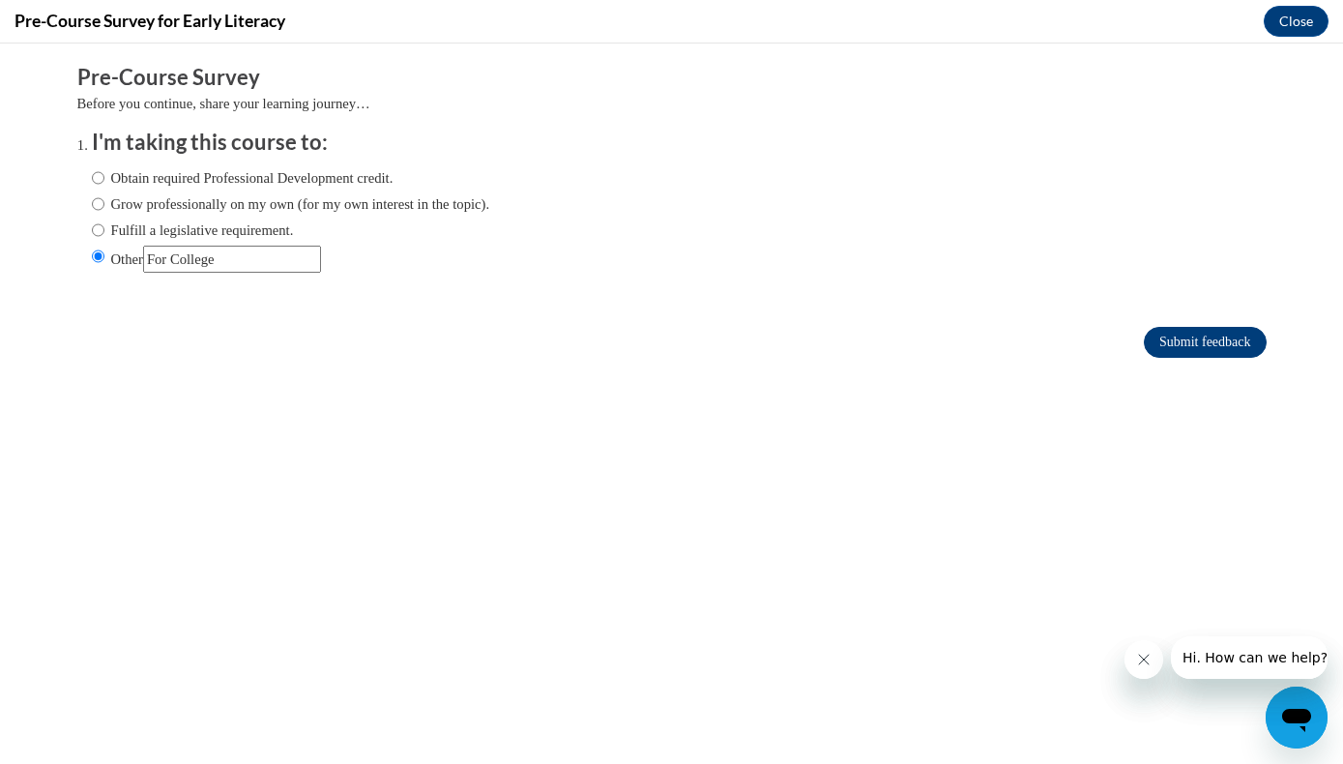
type input "For College"
click at [1172, 335] on input "Submit feedback" at bounding box center [1205, 342] width 122 height 31
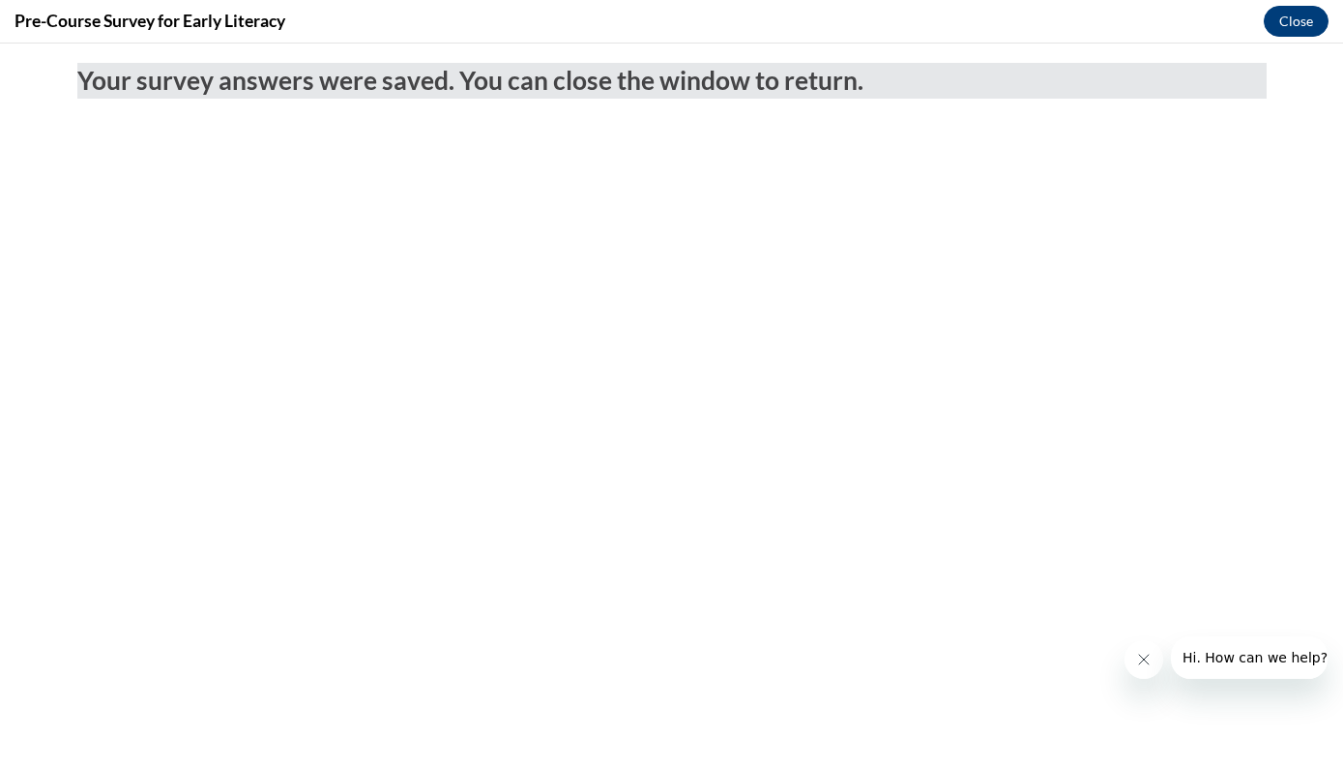
drag, startPoint x: 1301, startPoint y: 22, endPoint x: 1295, endPoint y: 107, distance: 85.3
click at [1301, 22] on button "Close" at bounding box center [1295, 21] width 65 height 31
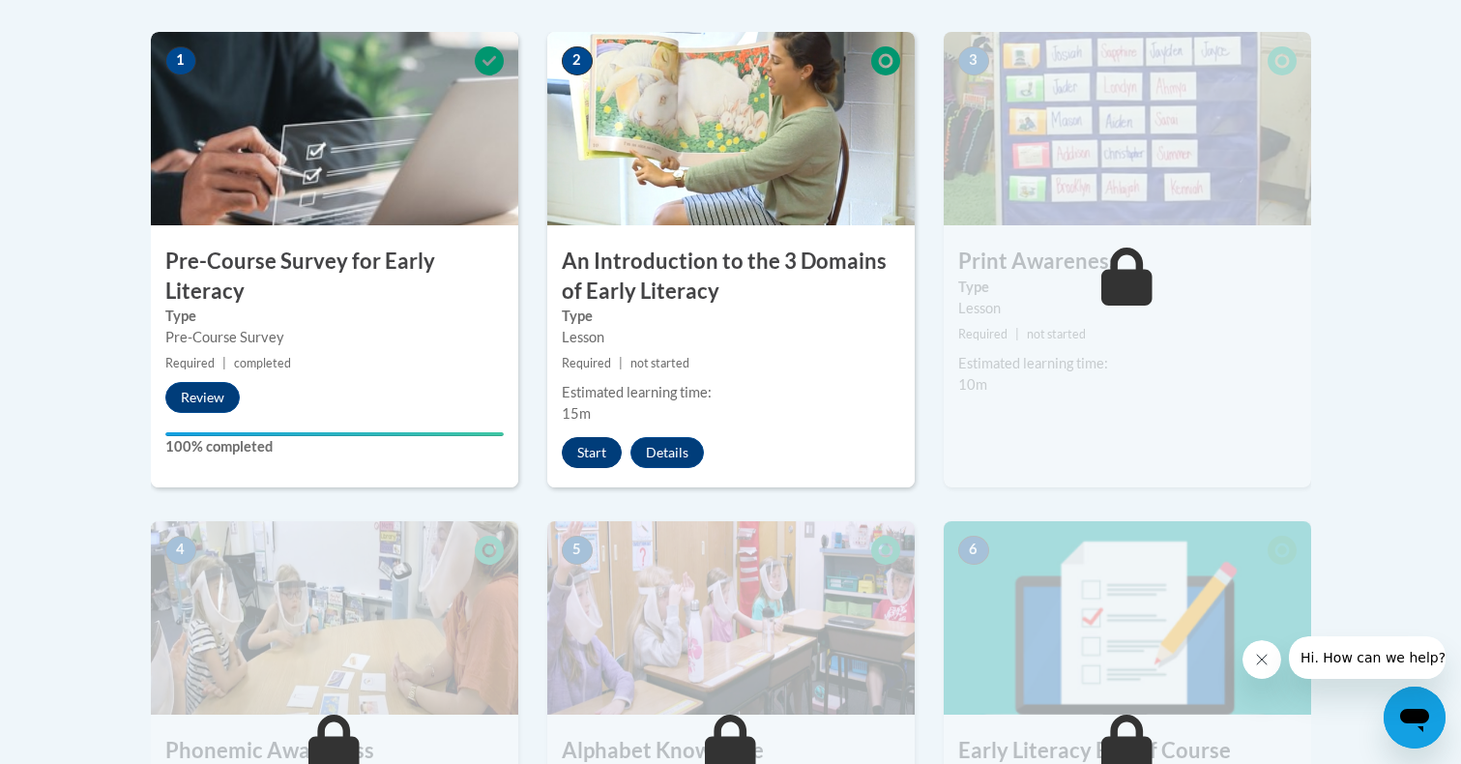
scroll to position [573, 0]
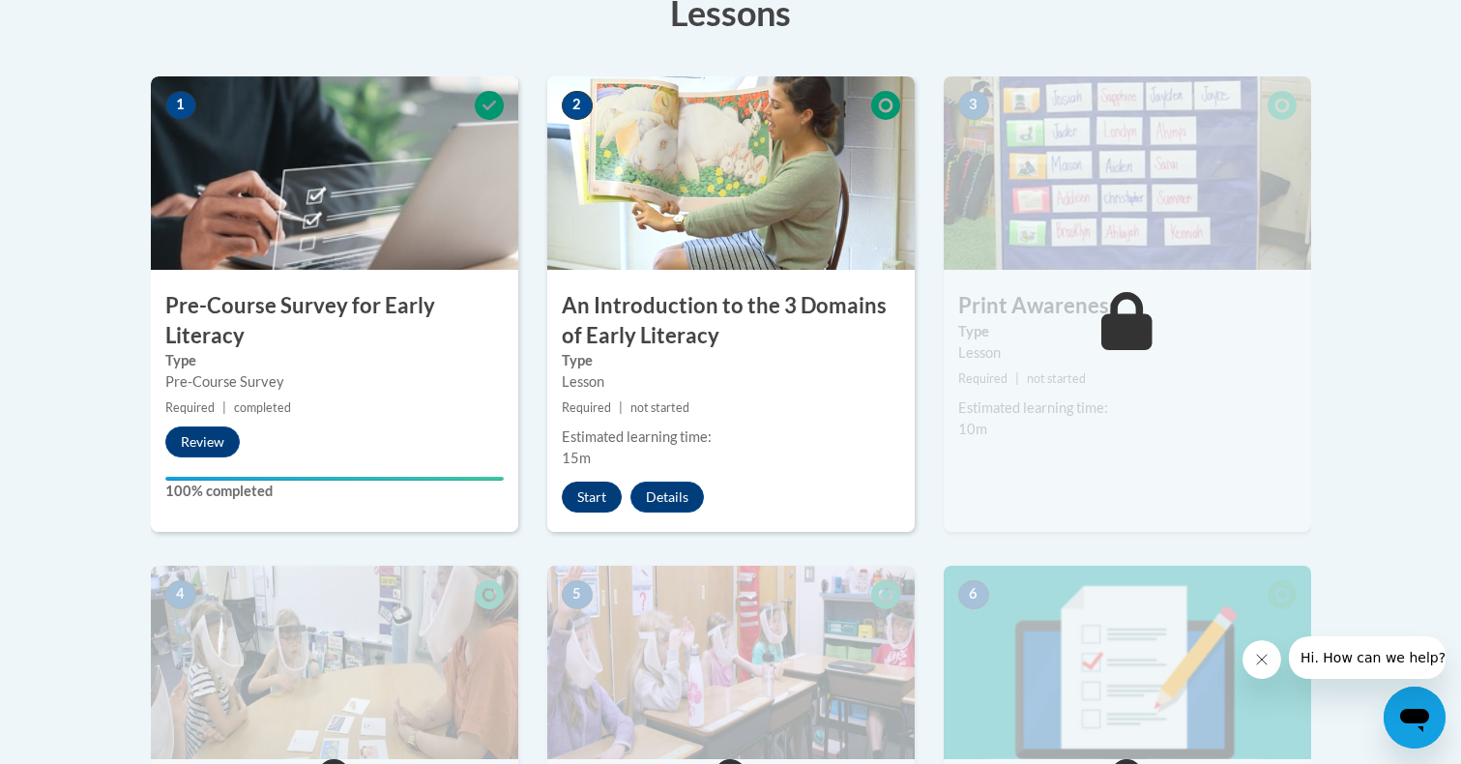
click at [602, 499] on button "Start" at bounding box center [592, 496] width 60 height 31
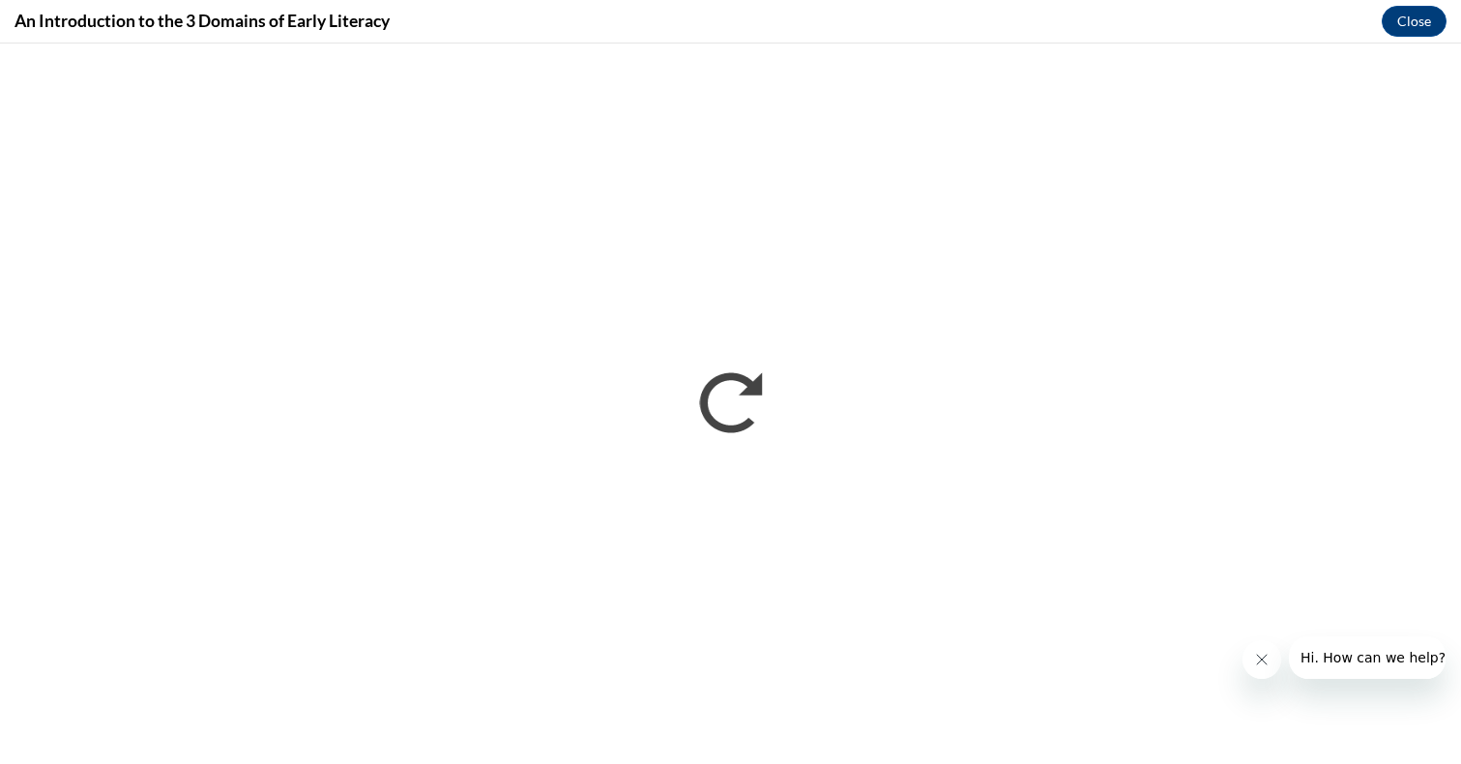
scroll to position [0, 0]
